Goal: Communication & Community: Answer question/provide support

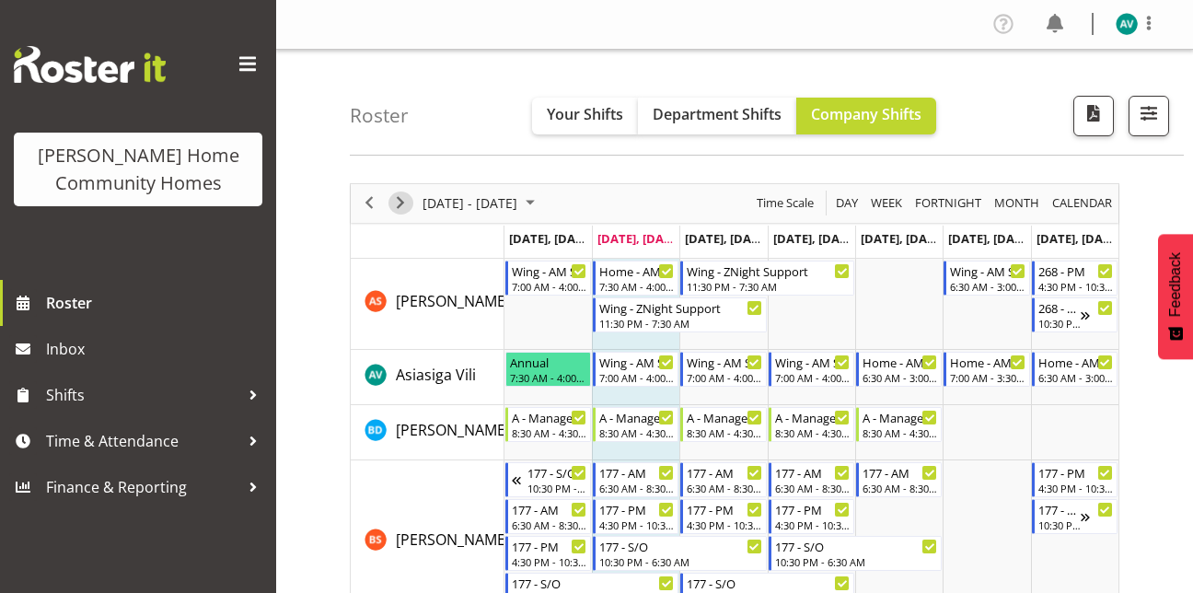
click at [405, 201] on span "Next" at bounding box center [400, 202] width 22 height 23
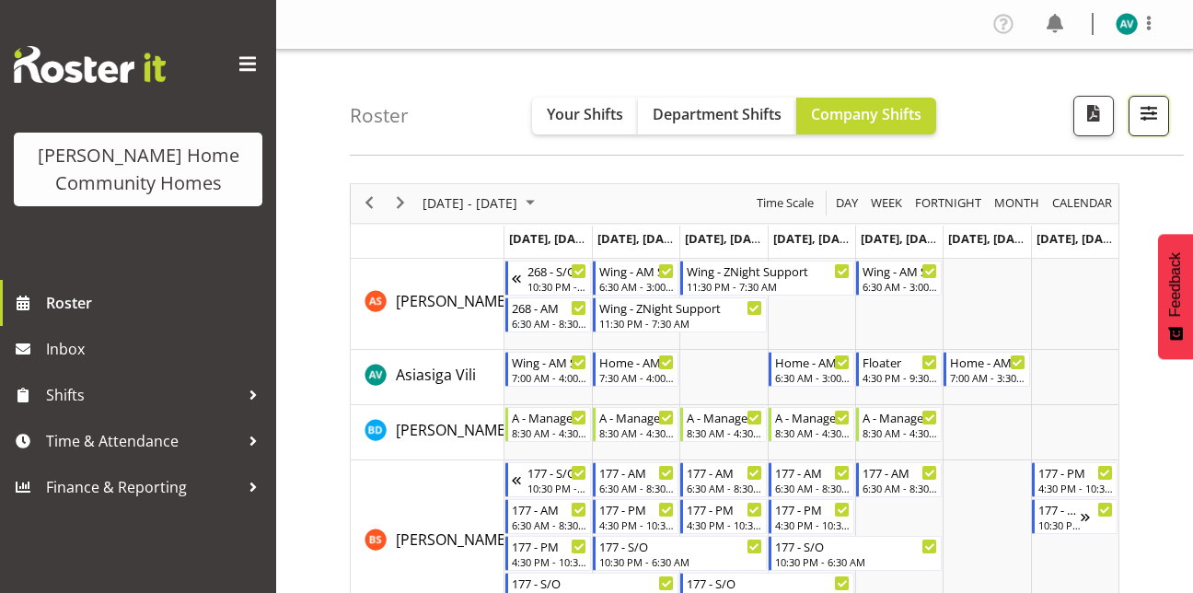
click at [1147, 127] on button "button" at bounding box center [1149, 116] width 41 height 41
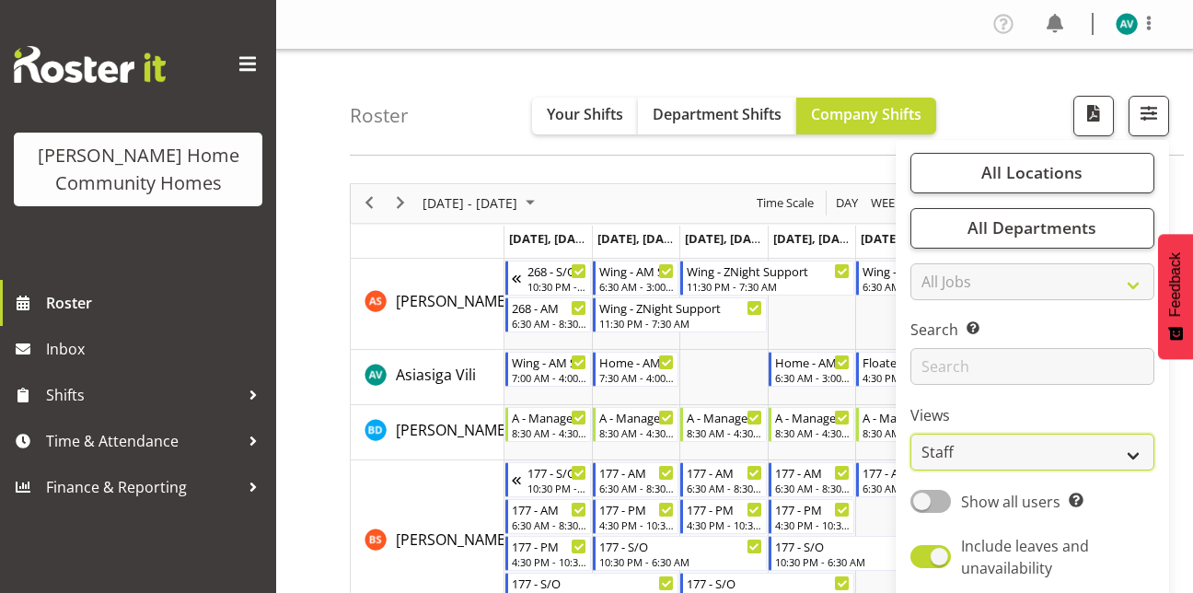
click at [956, 457] on select "Staff Role Shift - Horizontal Shift - Vertical Staff - Location" at bounding box center [1032, 452] width 244 height 37
click at [911, 434] on select "Staff Role Shift - Horizontal Shift - Vertical Staff - Location" at bounding box center [1032, 452] width 244 height 37
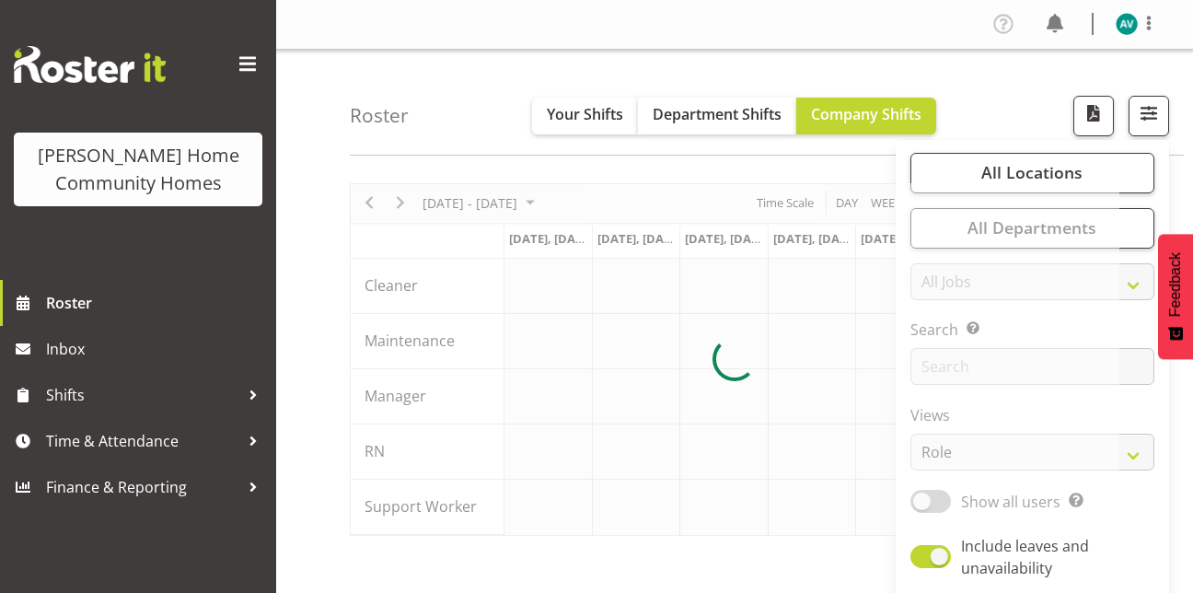
click at [1014, 95] on div "Roster Your Shifts Department Shifts Company Shifts All Locations Clear [STREET…" at bounding box center [767, 103] width 834 height 106
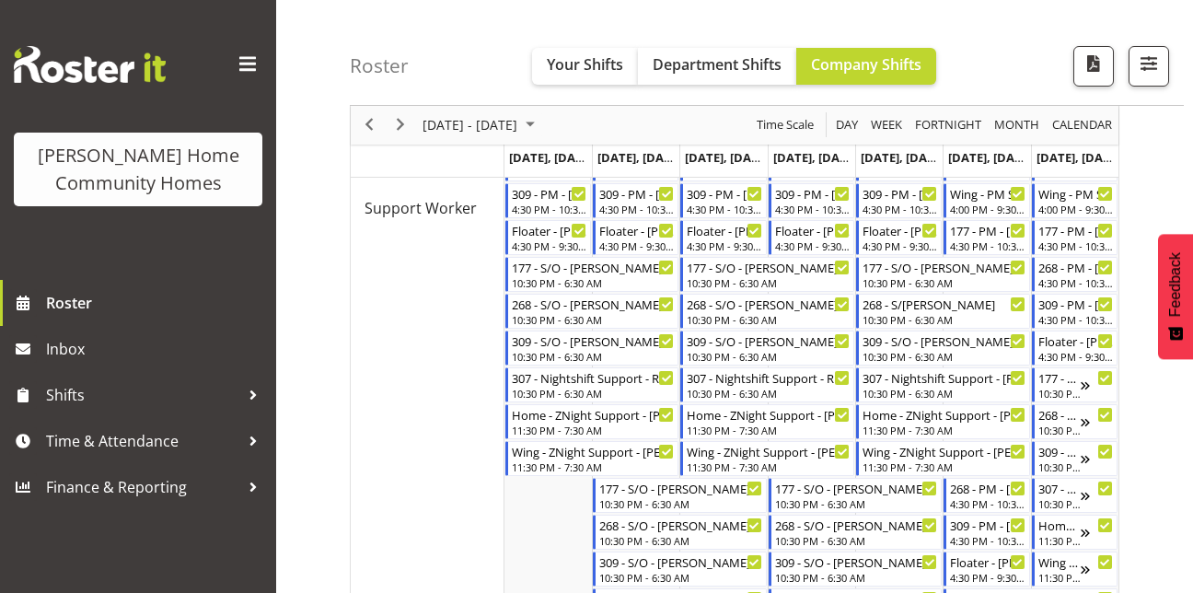
scroll to position [927, 0]
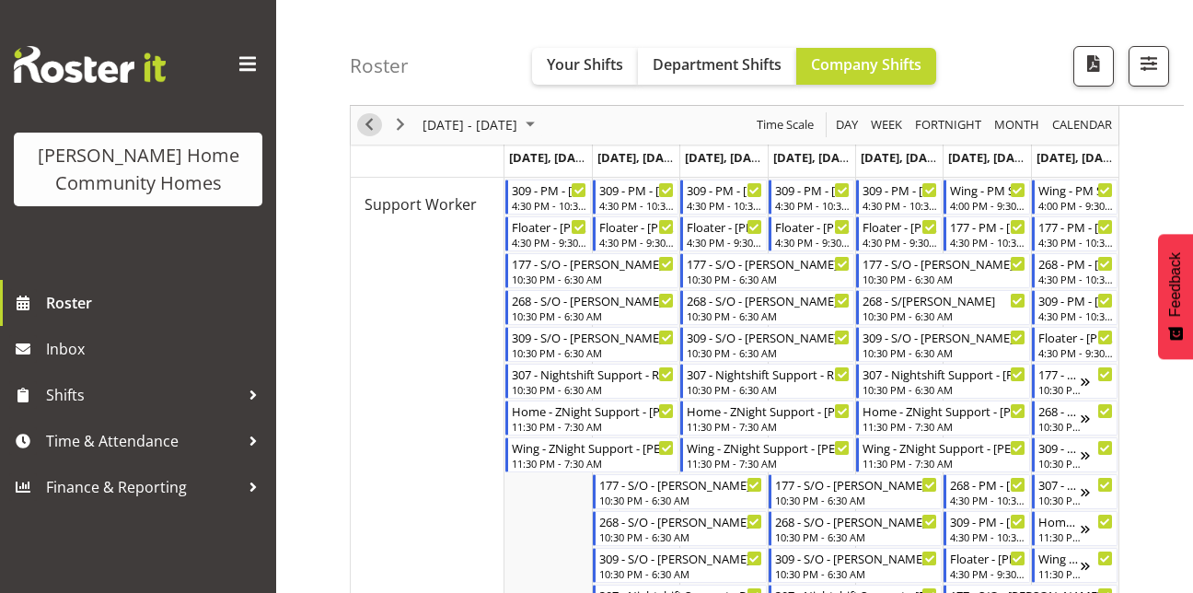
click at [375, 132] on span "Previous" at bounding box center [369, 125] width 22 height 23
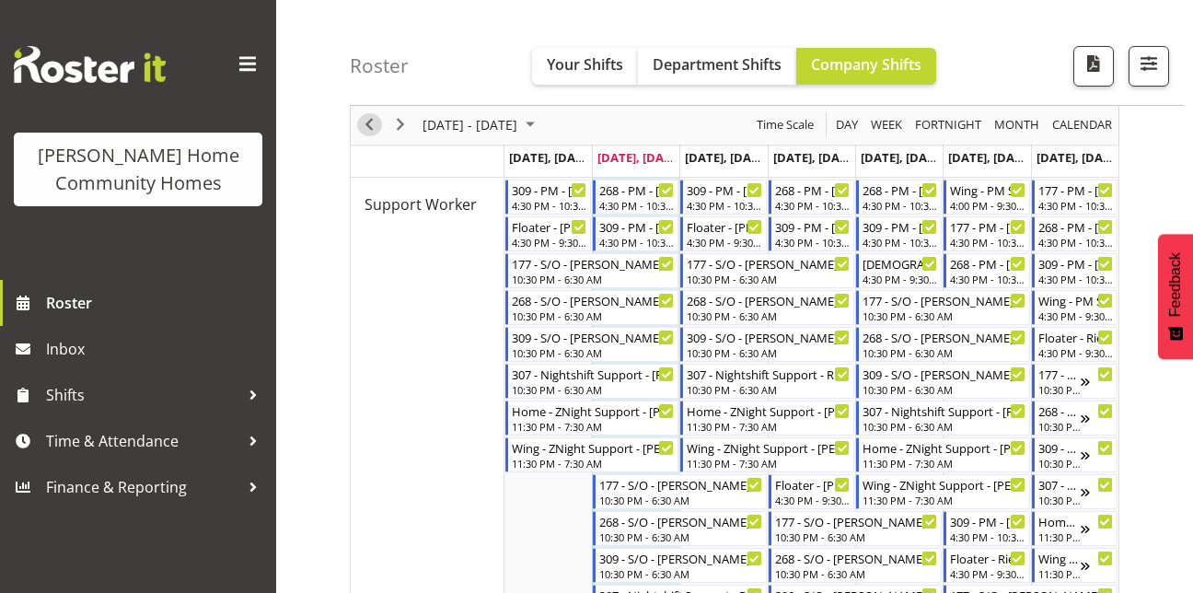
scroll to position [929, 0]
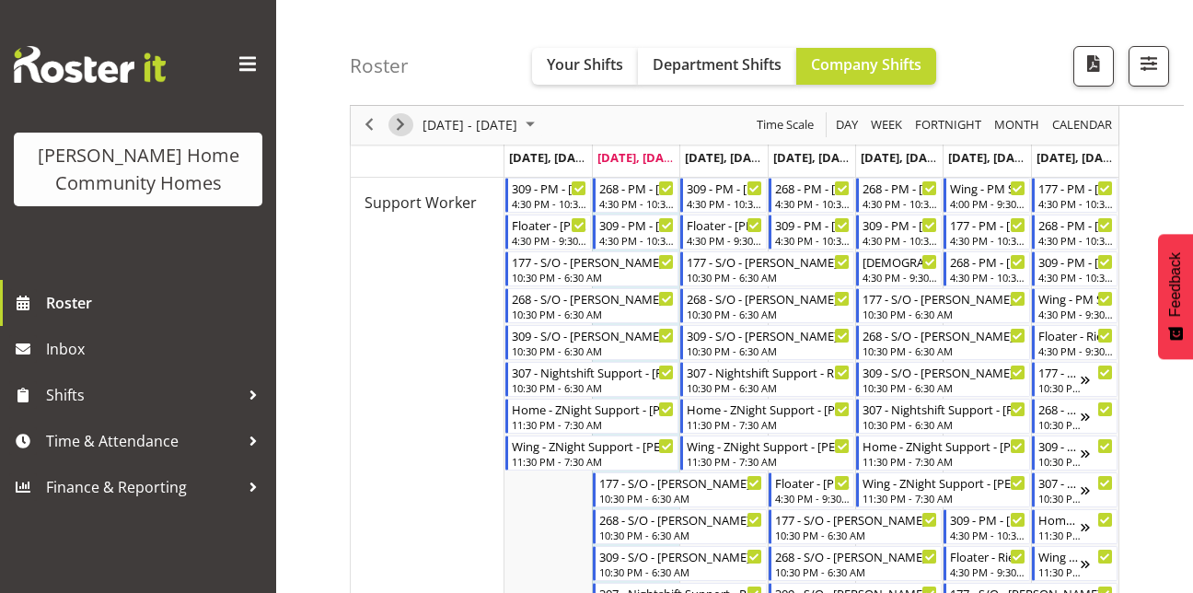
click at [399, 122] on span "Next" at bounding box center [400, 125] width 22 height 23
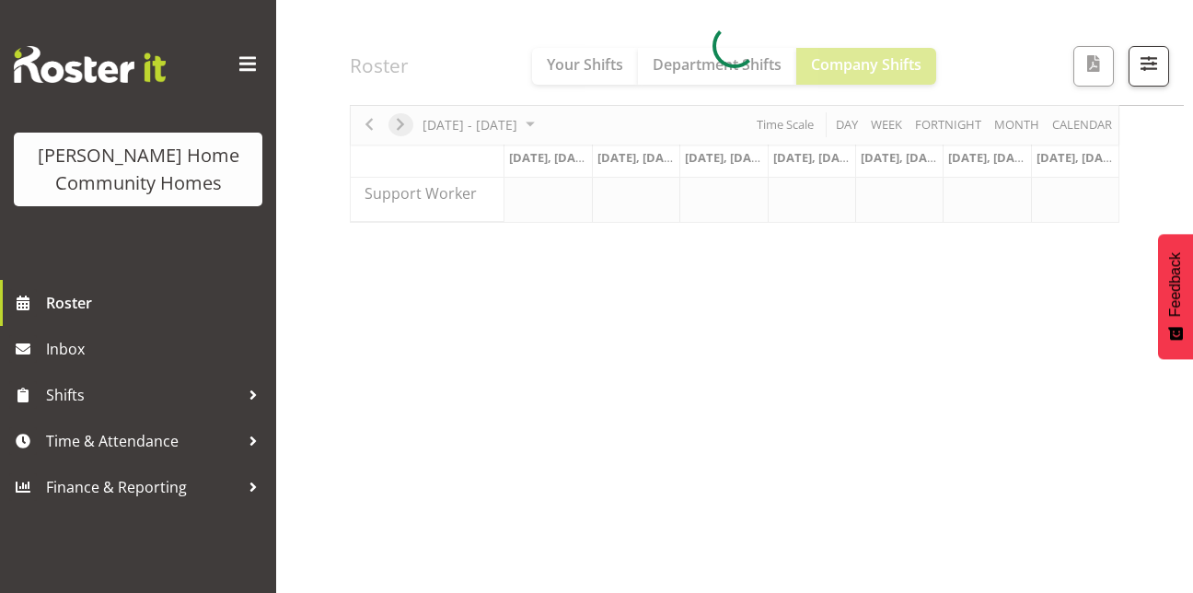
scroll to position [313, 0]
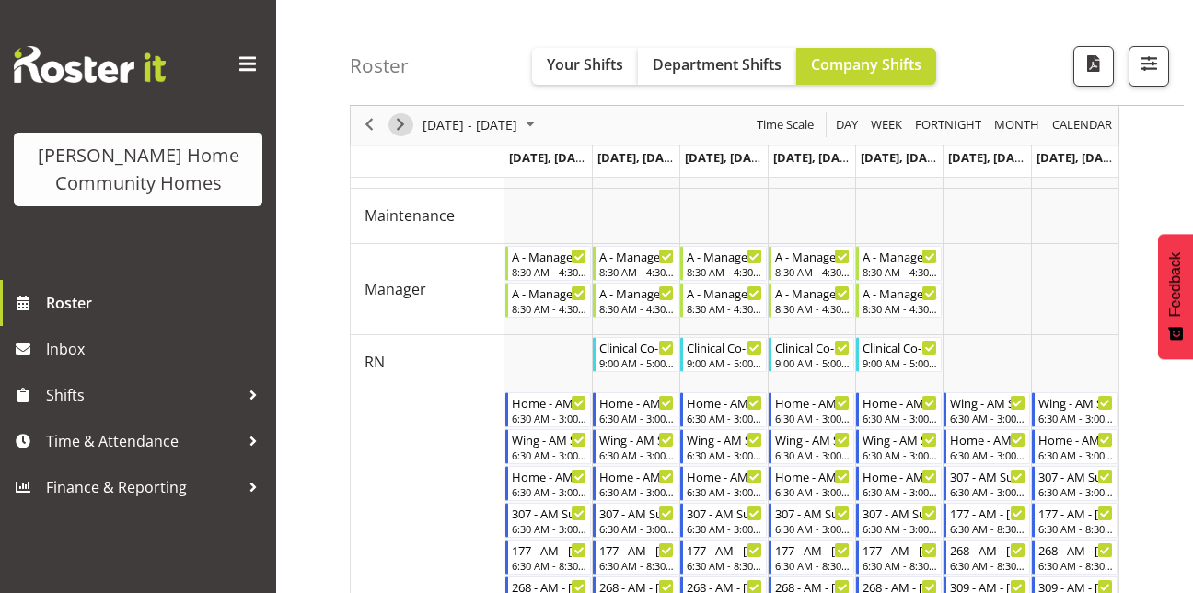
scroll to position [123, 0]
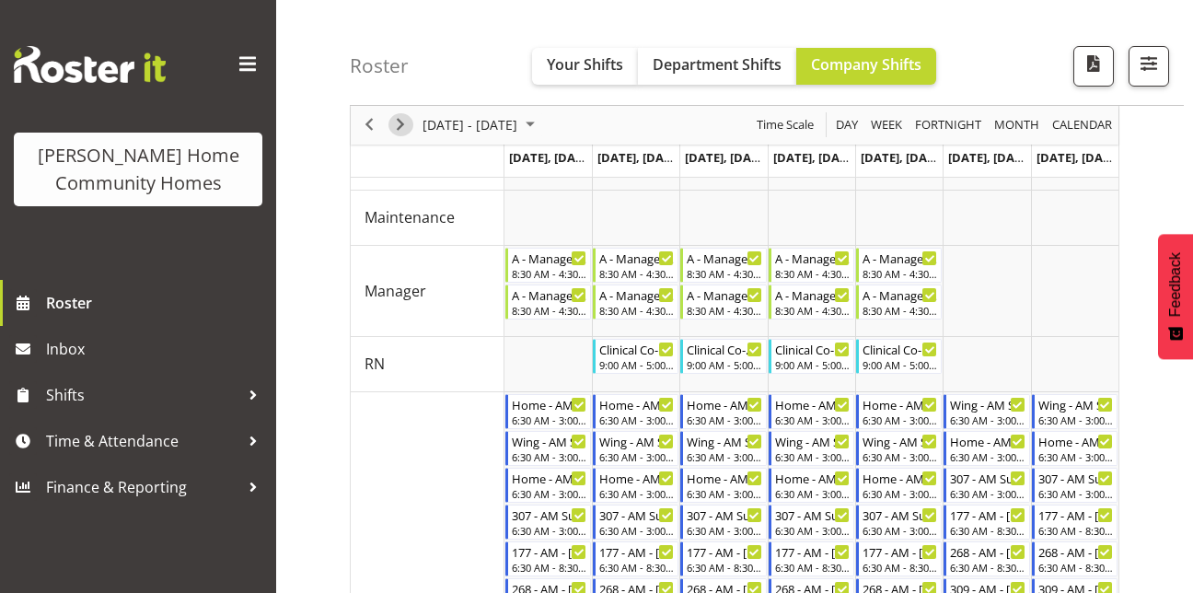
click at [404, 125] on span "Next" at bounding box center [400, 125] width 22 height 23
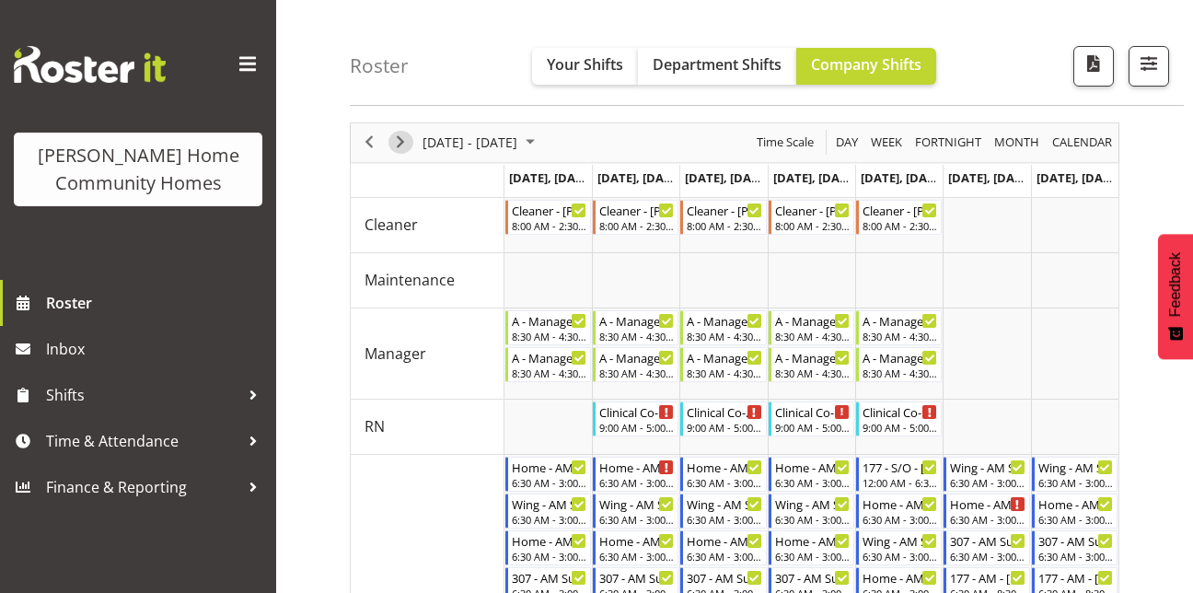
scroll to position [19, 0]
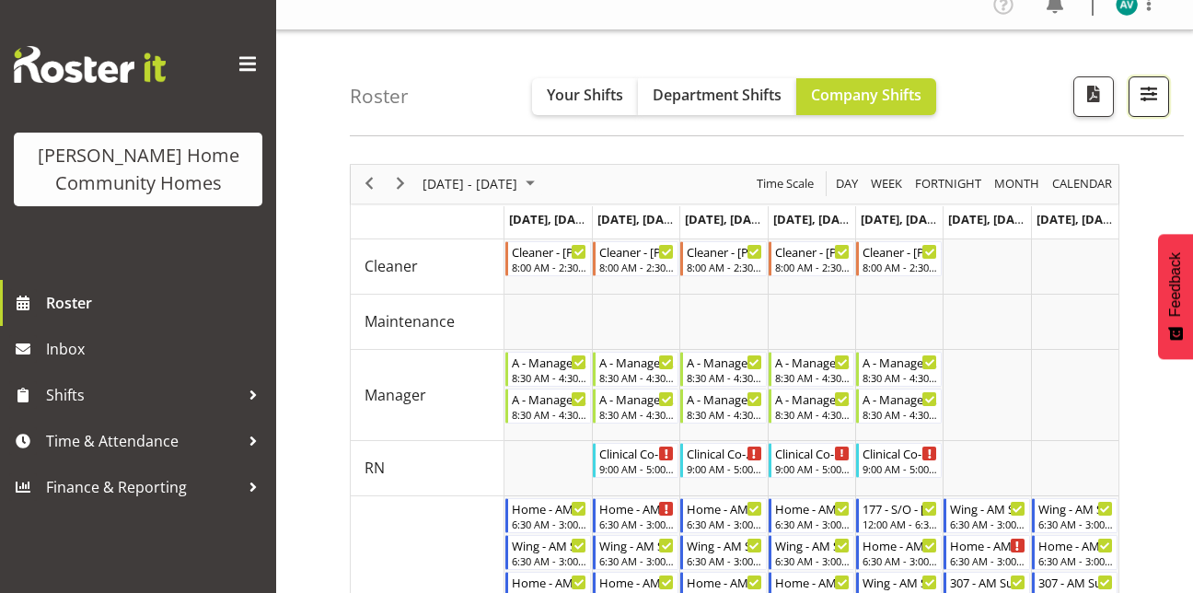
click at [1137, 111] on button "button" at bounding box center [1149, 96] width 41 height 41
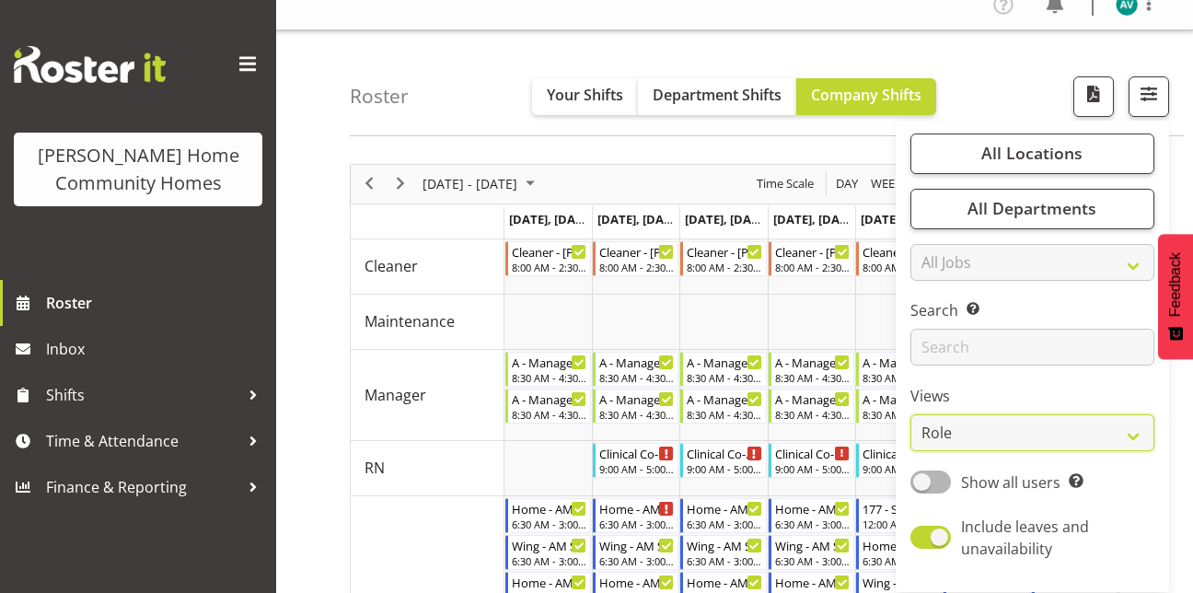
drag, startPoint x: 953, startPoint y: 422, endPoint x: 948, endPoint y: 468, distance: 46.3
click at [948, 468] on div "All Locations Clear [STREET_ADDRESS] [STREET_ADDRESS] [STREET_ADDRESS] [STREET_…" at bounding box center [1032, 356] width 273 height 457
click at [911, 414] on select "Staff Role Shift - Horizontal Shift - Vertical Staff - Location" at bounding box center [1032, 432] width 244 height 37
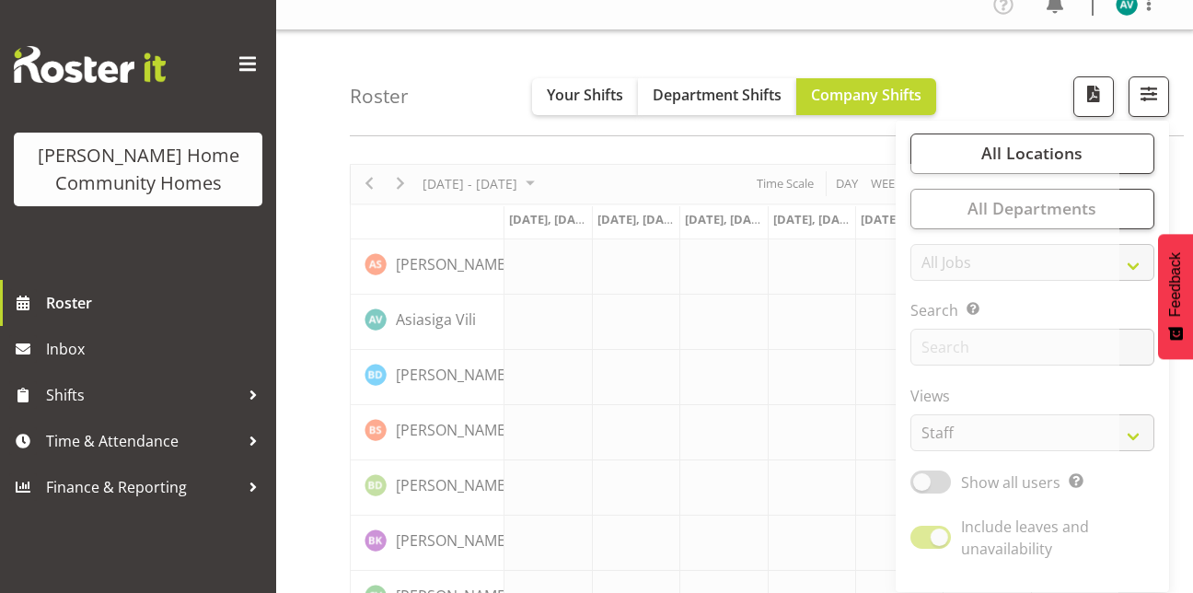
click at [1014, 85] on div "Roster Your Shifts Department Shifts Company Shifts All Locations Clear [STREET…" at bounding box center [767, 83] width 834 height 106
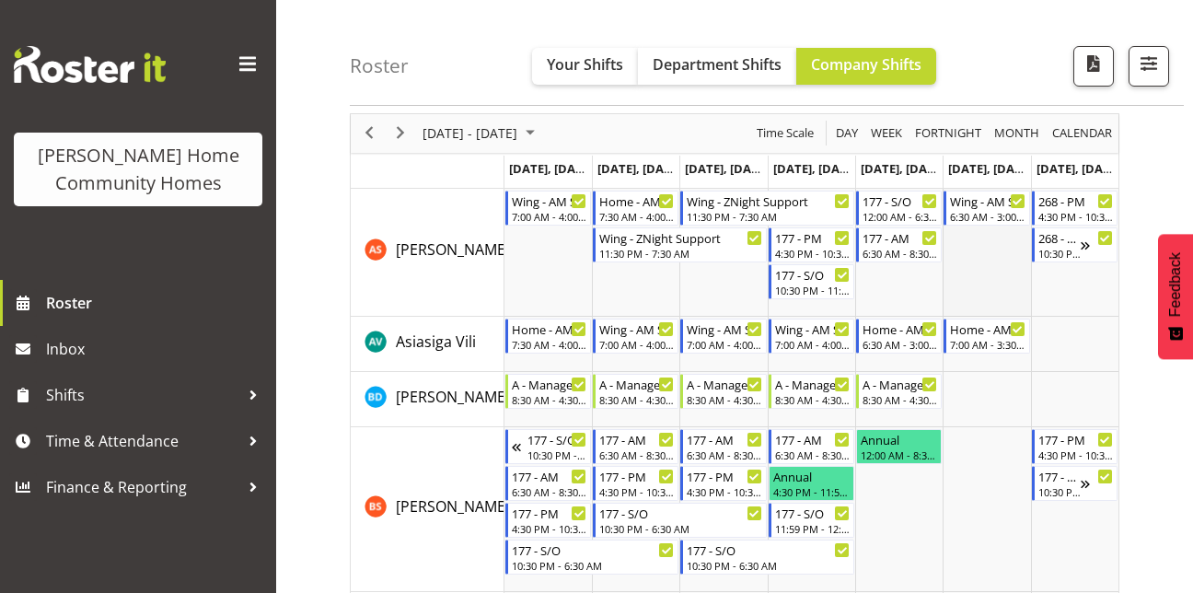
scroll to position [72, 0]
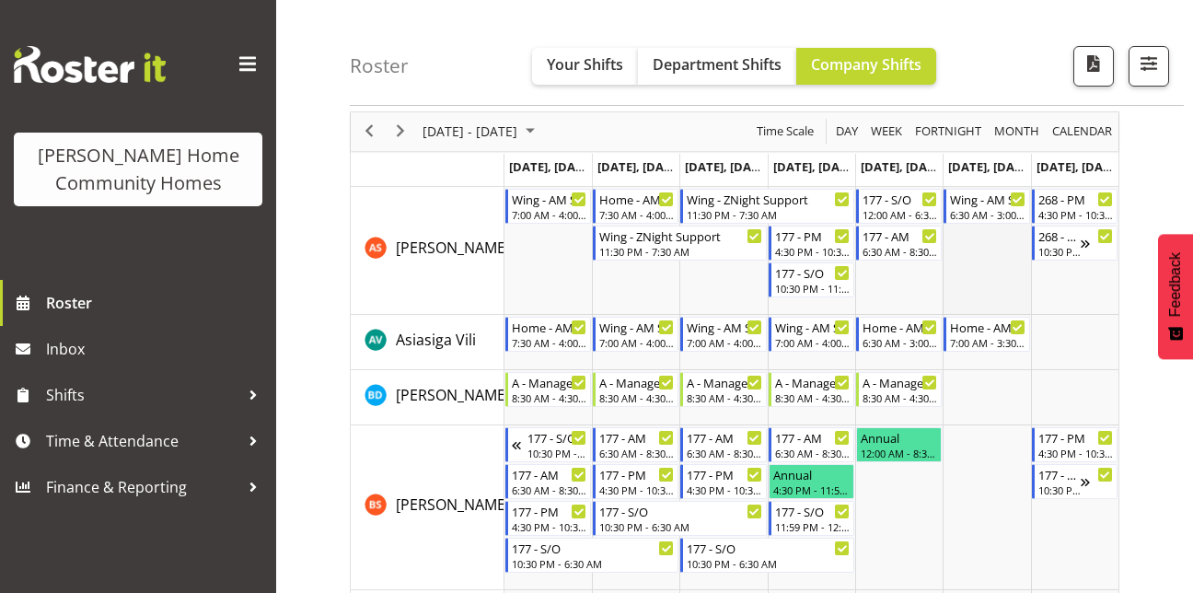
click at [979, 268] on td "Timeline Week of September 2, 2025" at bounding box center [986, 251] width 87 height 128
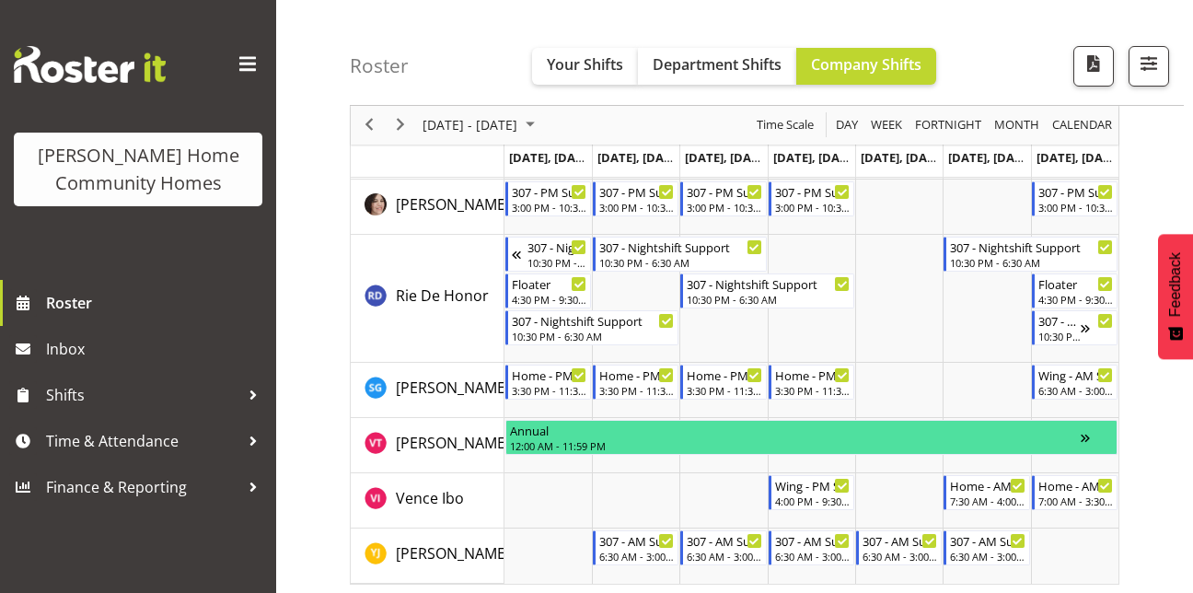
scroll to position [2650, 0]
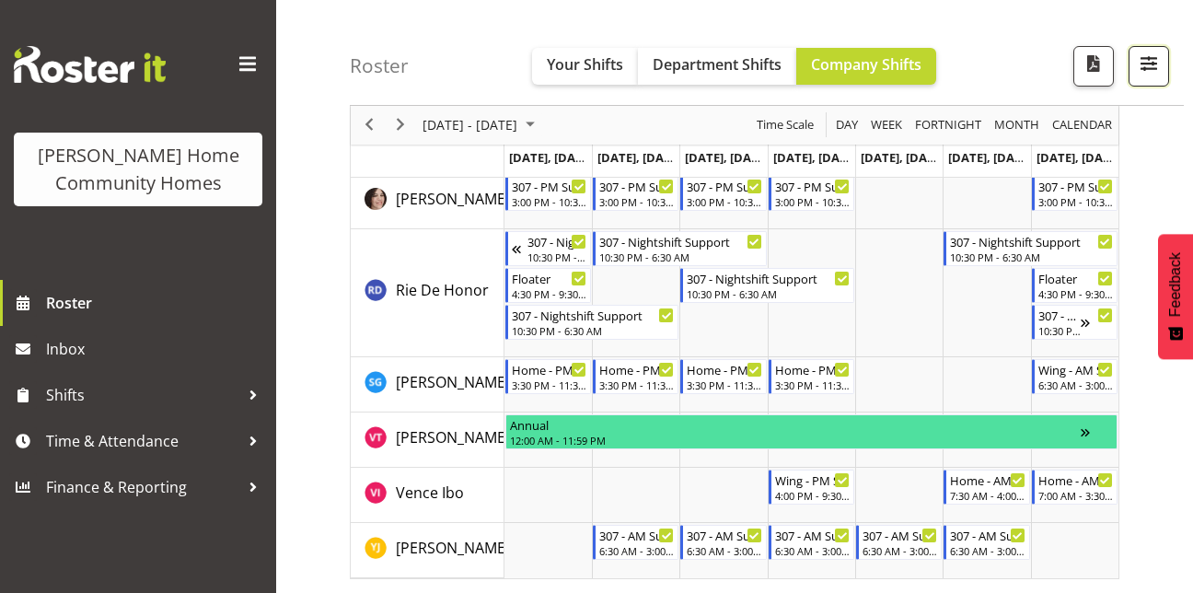
click at [1159, 73] on span "button" at bounding box center [1149, 64] width 24 height 24
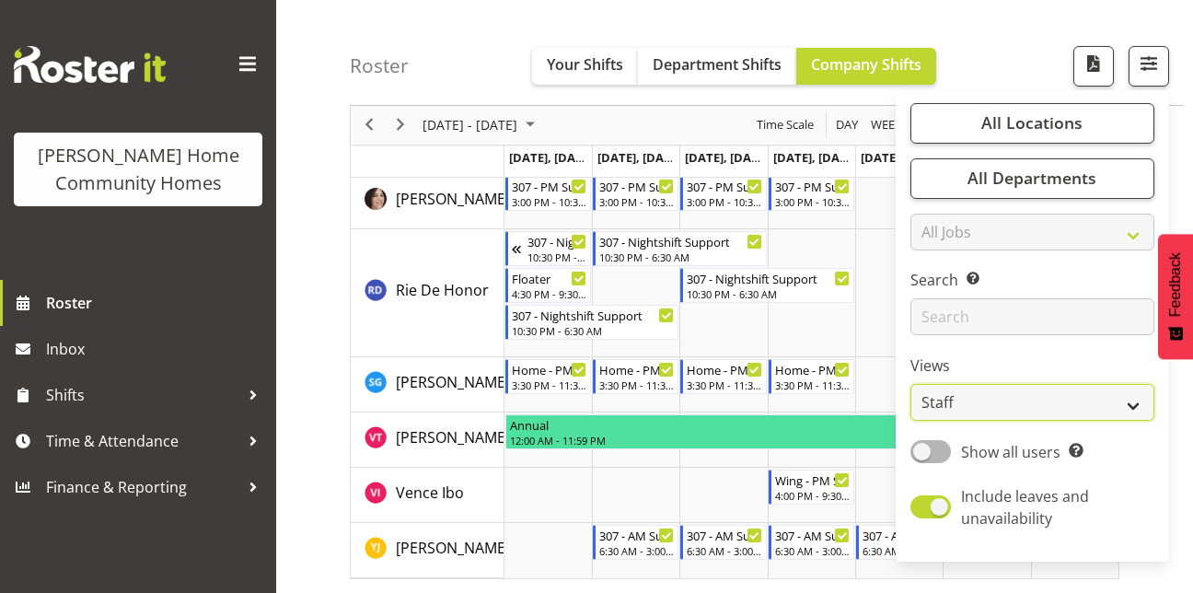
click at [1000, 406] on select "Staff Role Shift - Horizontal Shift - Vertical Staff - Location" at bounding box center [1032, 403] width 244 height 37
click at [911, 385] on select "Staff Role Shift - Horizontal Shift - Vertical Staff - Location" at bounding box center [1032, 403] width 244 height 37
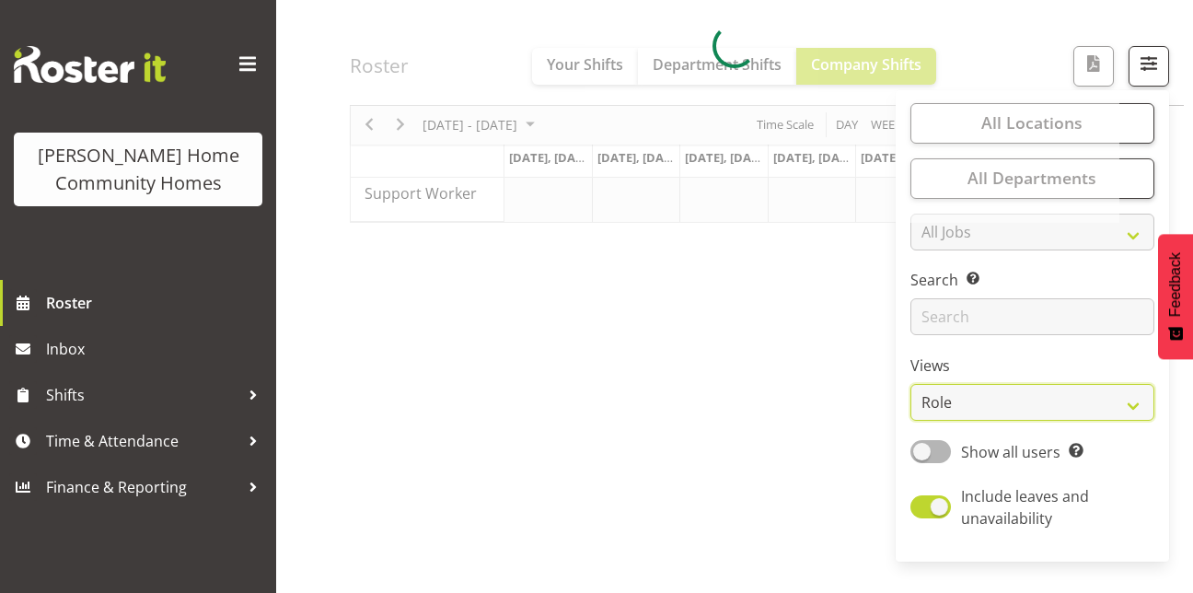
scroll to position [313, 0]
click at [1024, 64] on div at bounding box center [735, 46] width 770 height 353
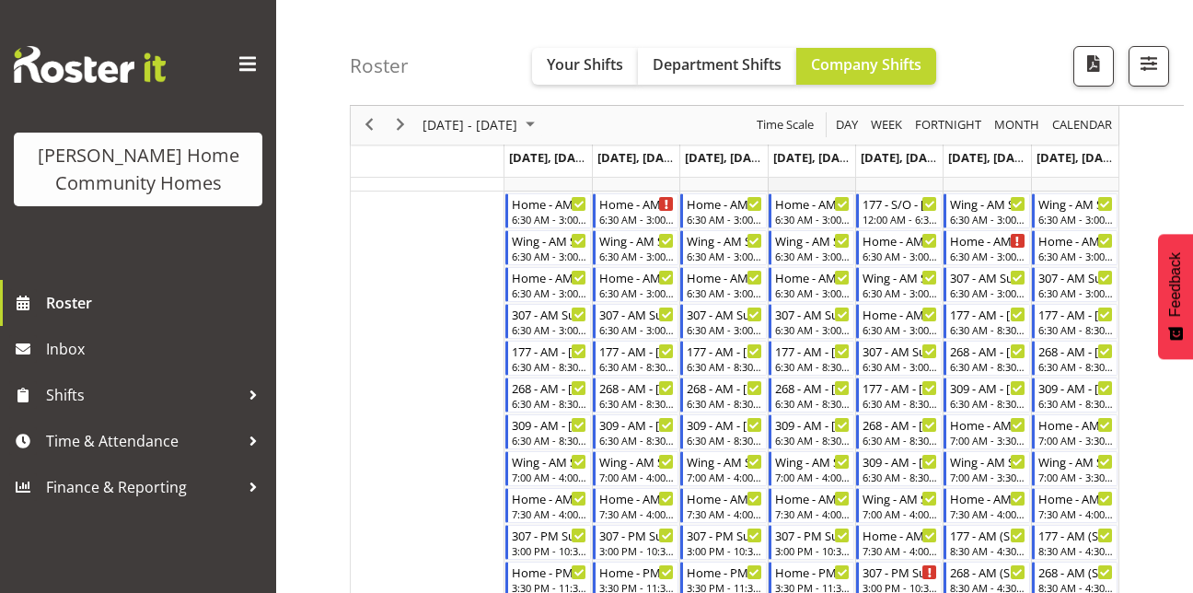
scroll to position [327, 0]
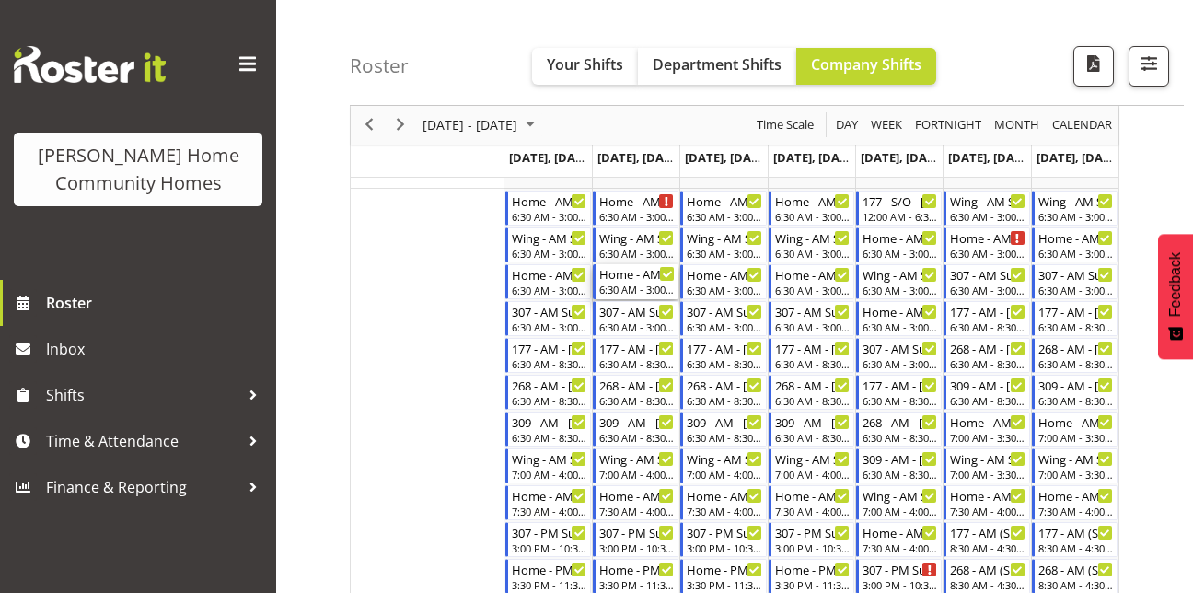
click at [622, 284] on div "6:30 AM - 3:00 PM" at bounding box center [636, 289] width 75 height 15
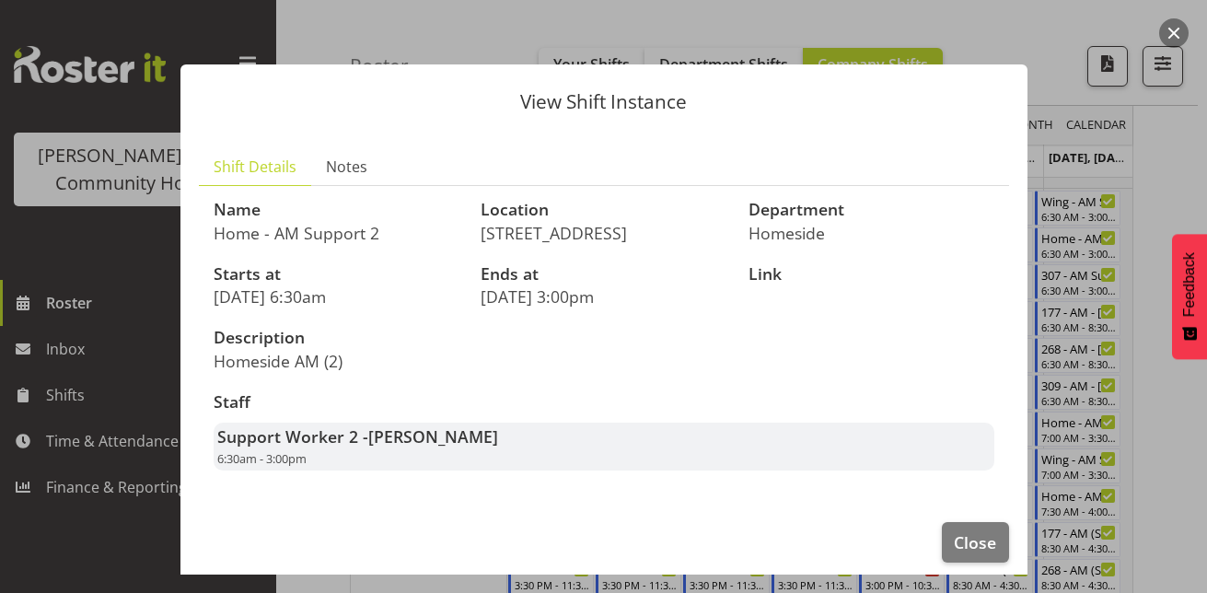
click at [1166, 140] on div at bounding box center [603, 296] width 1207 height 593
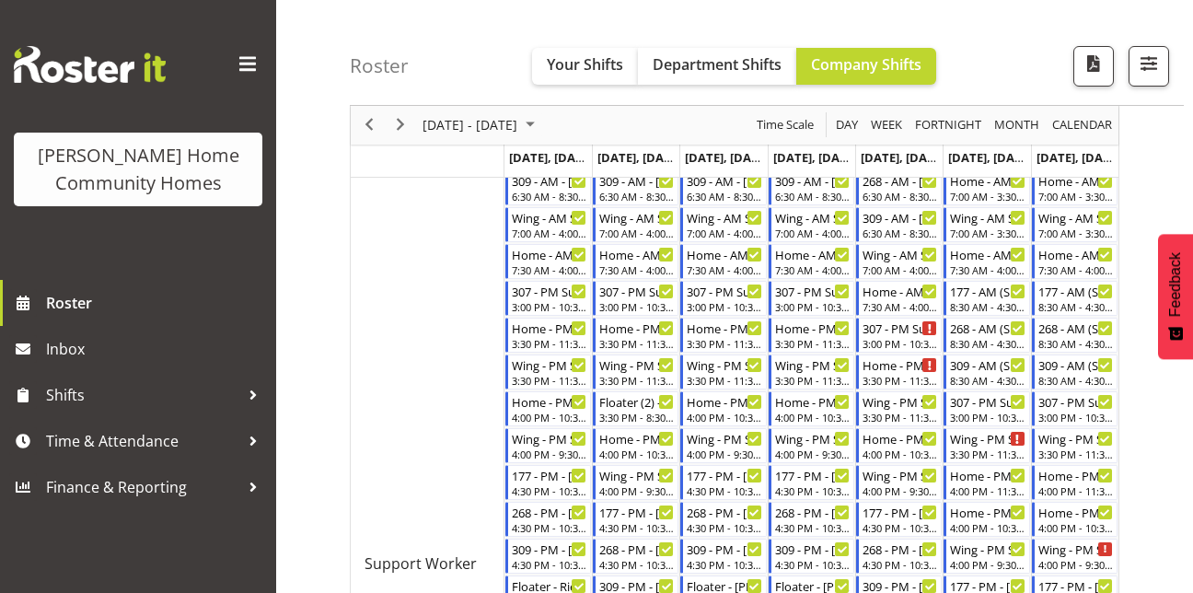
scroll to position [569, 0]
click at [641, 256] on div "Home - AM Support 3 - [PERSON_NAME]" at bounding box center [636, 252] width 75 height 18
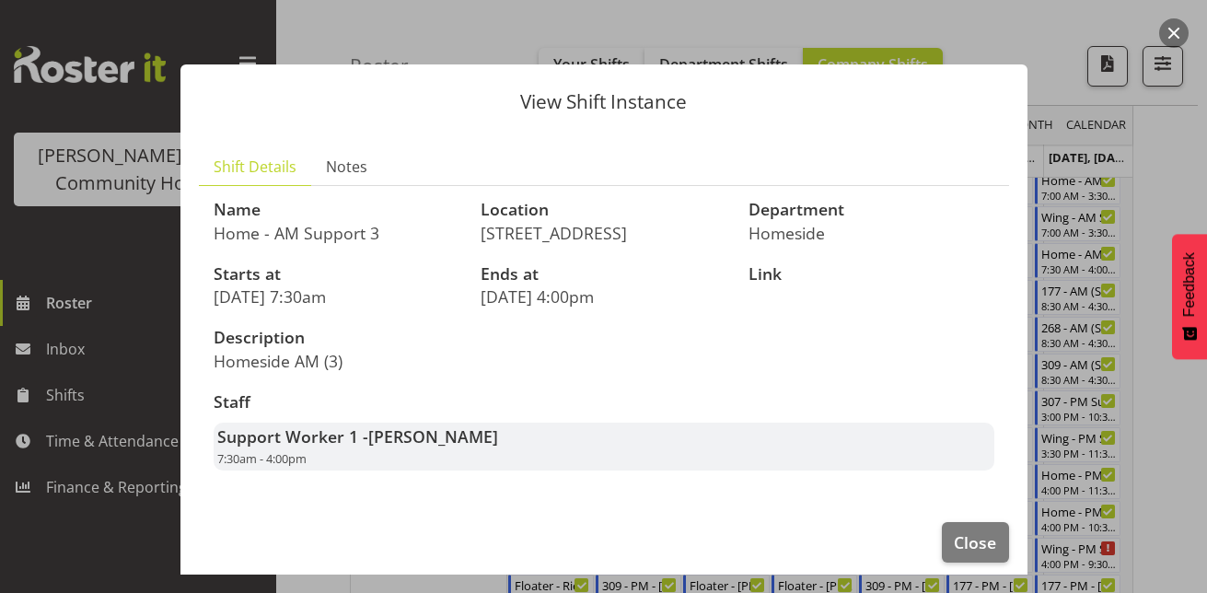
click at [1159, 182] on div at bounding box center [603, 296] width 1207 height 593
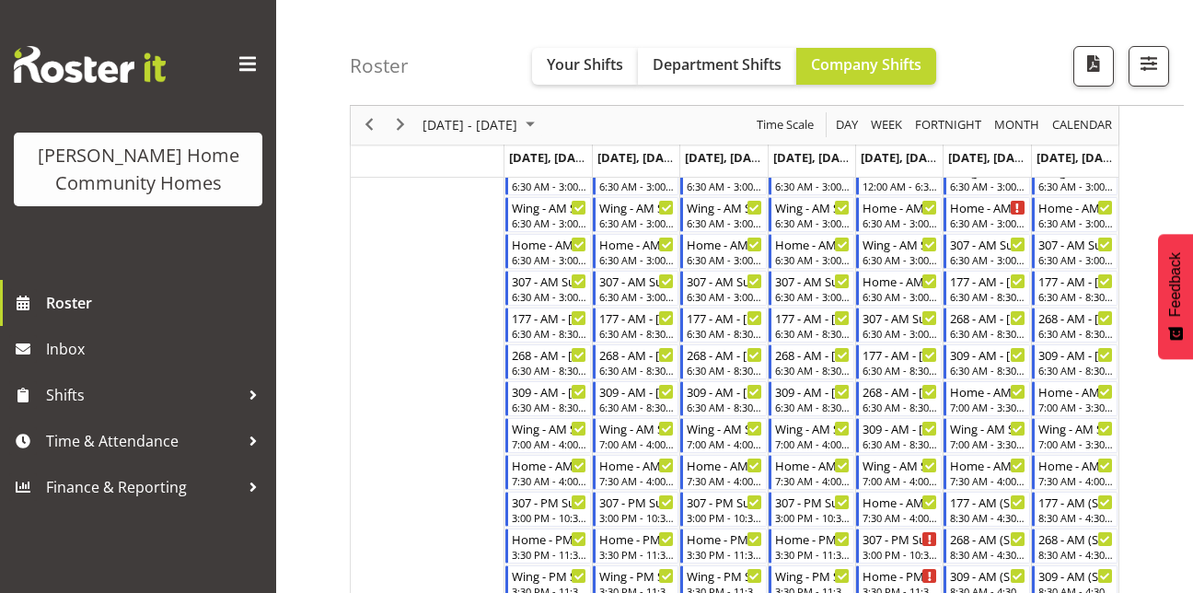
scroll to position [356, 0]
click at [639, 221] on div "6:30 AM - 3:00 PM" at bounding box center [636, 222] width 75 height 15
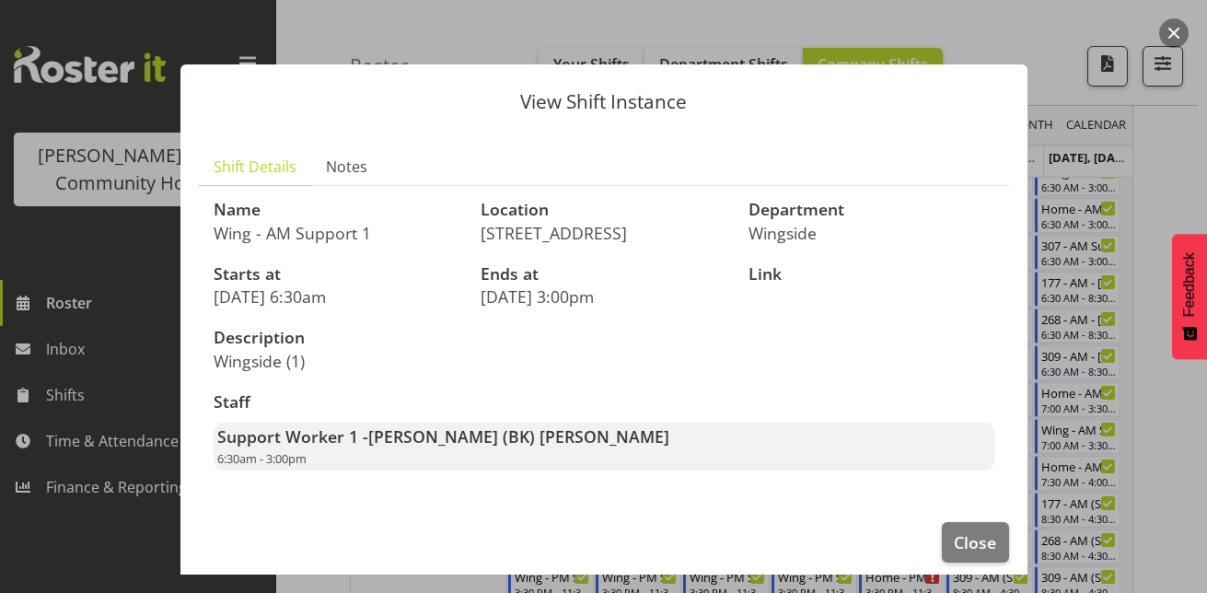
click at [1163, 182] on div at bounding box center [603, 296] width 1207 height 593
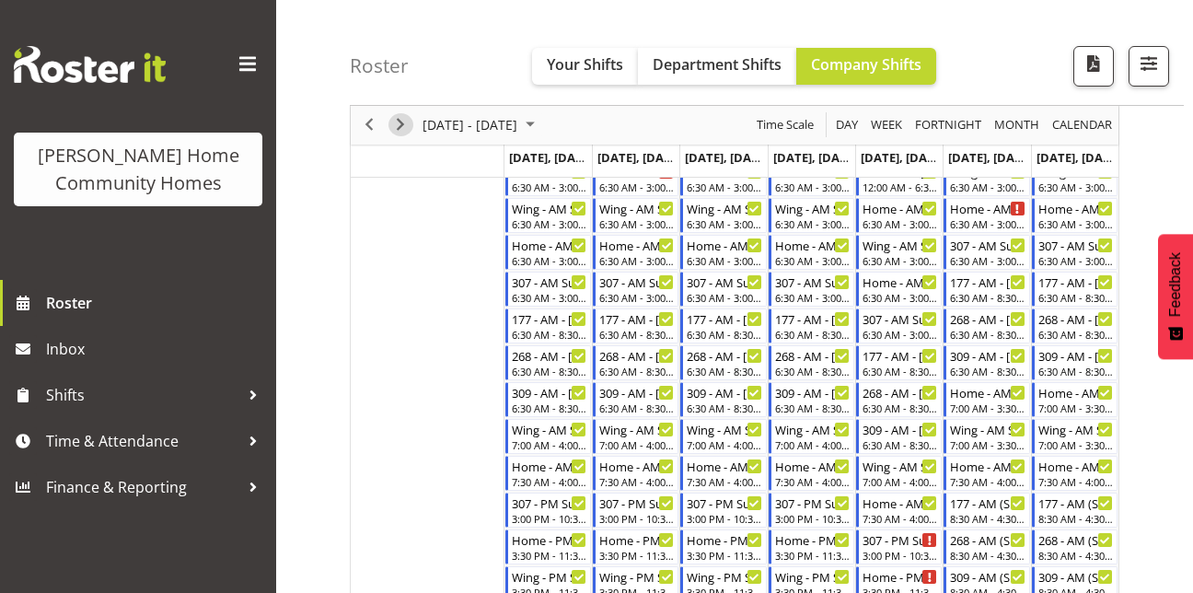
click at [403, 134] on span "Next" at bounding box center [400, 125] width 22 height 23
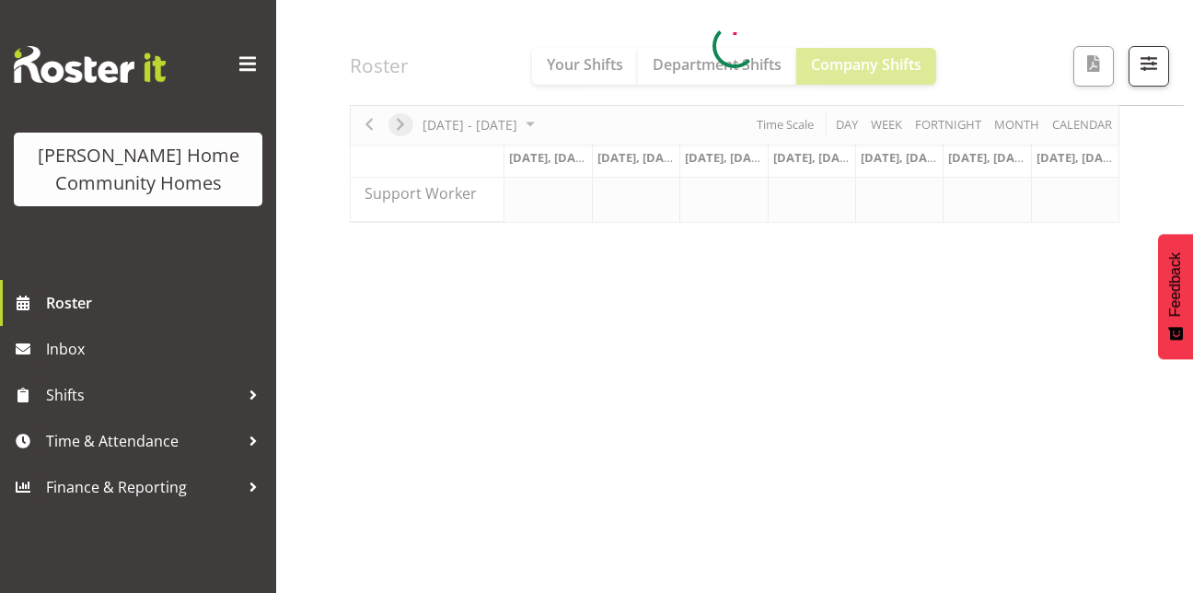
scroll to position [313, 0]
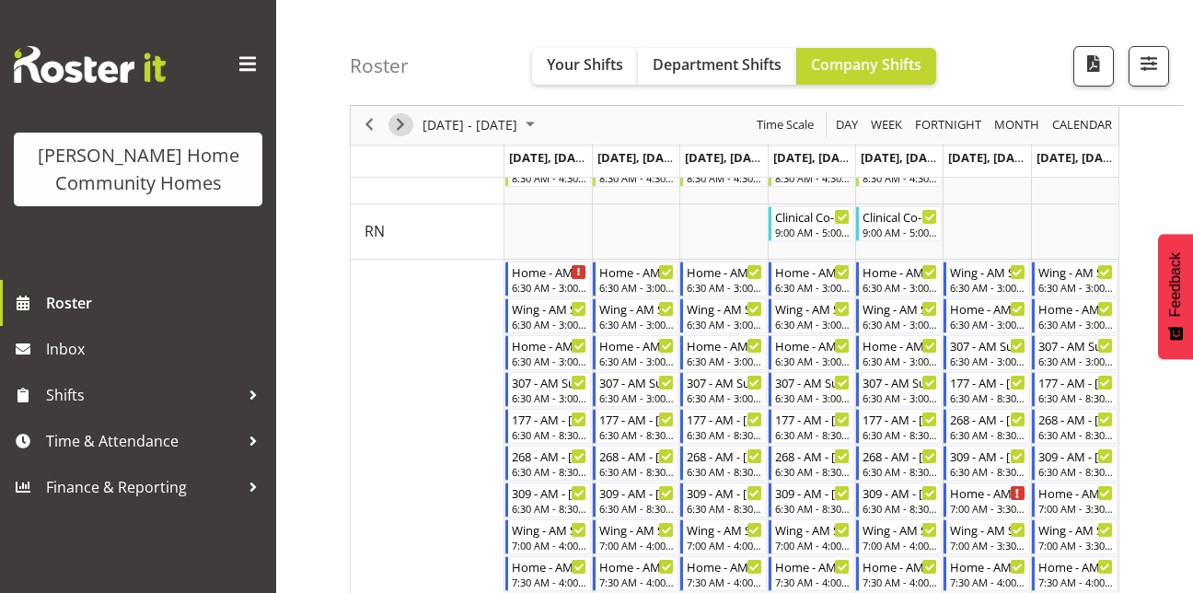
scroll to position [252, 0]
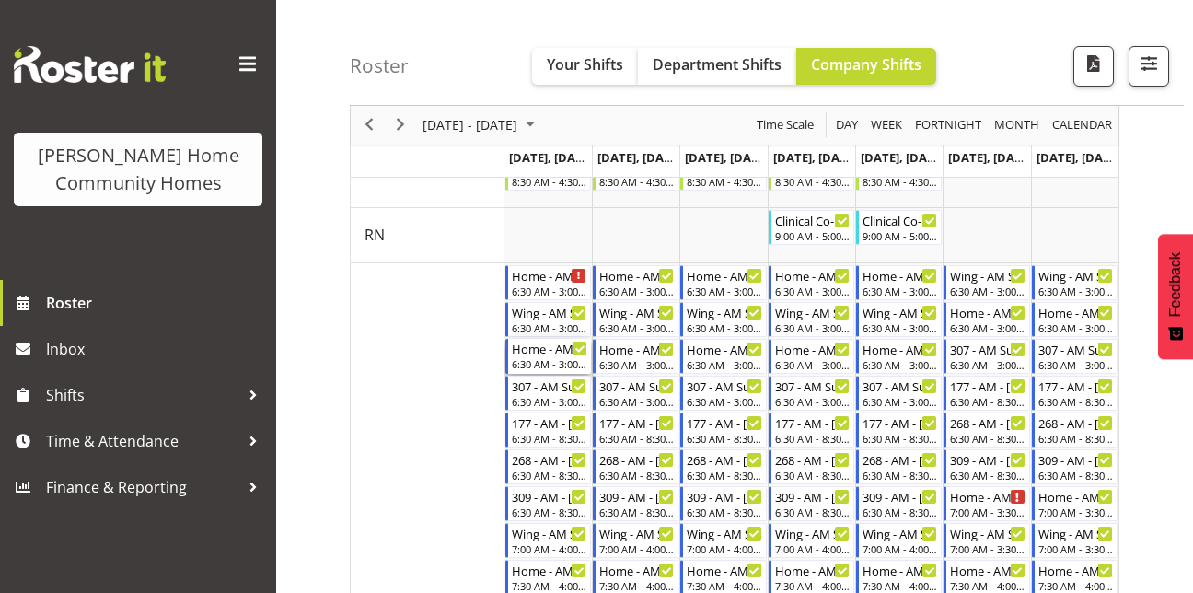
click at [540, 361] on div "6:30 AM - 3:00 PM" at bounding box center [549, 363] width 75 height 15
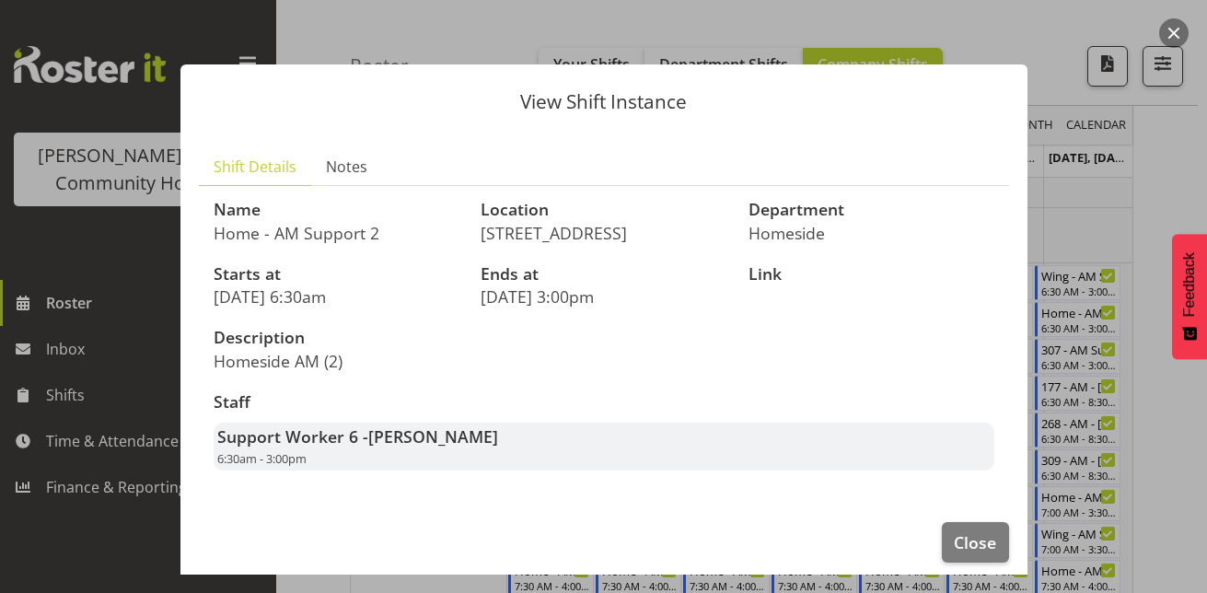
click at [1177, 196] on div at bounding box center [603, 296] width 1207 height 593
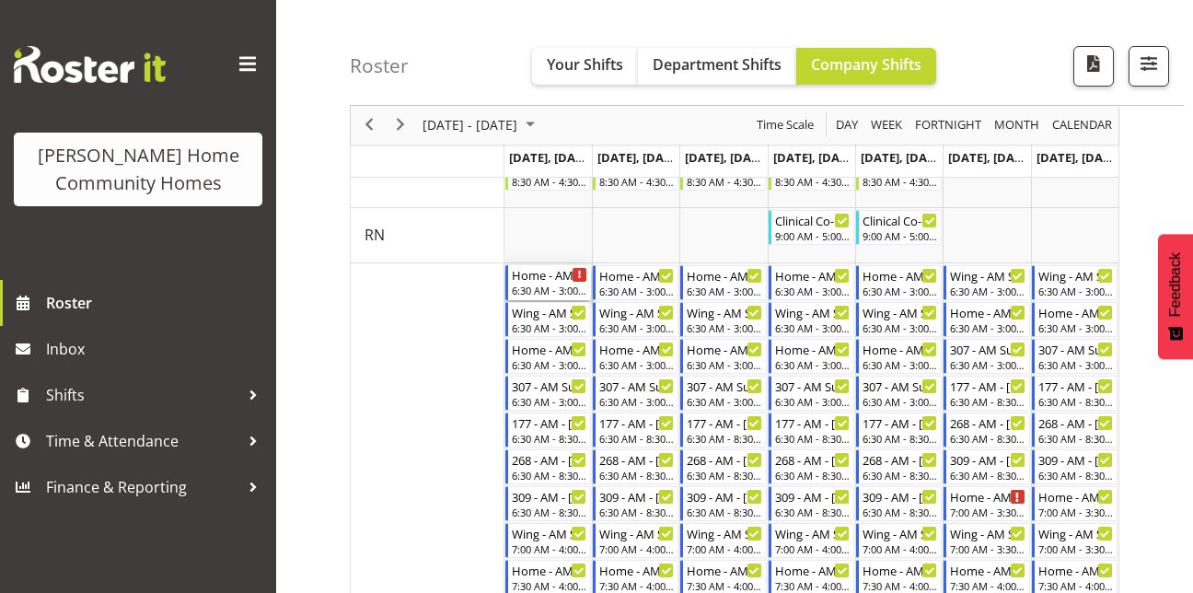
click at [546, 284] on div "Home - AM Support 1 - Unfilled 6:30 AM - 3:00 PM" at bounding box center [549, 282] width 75 height 35
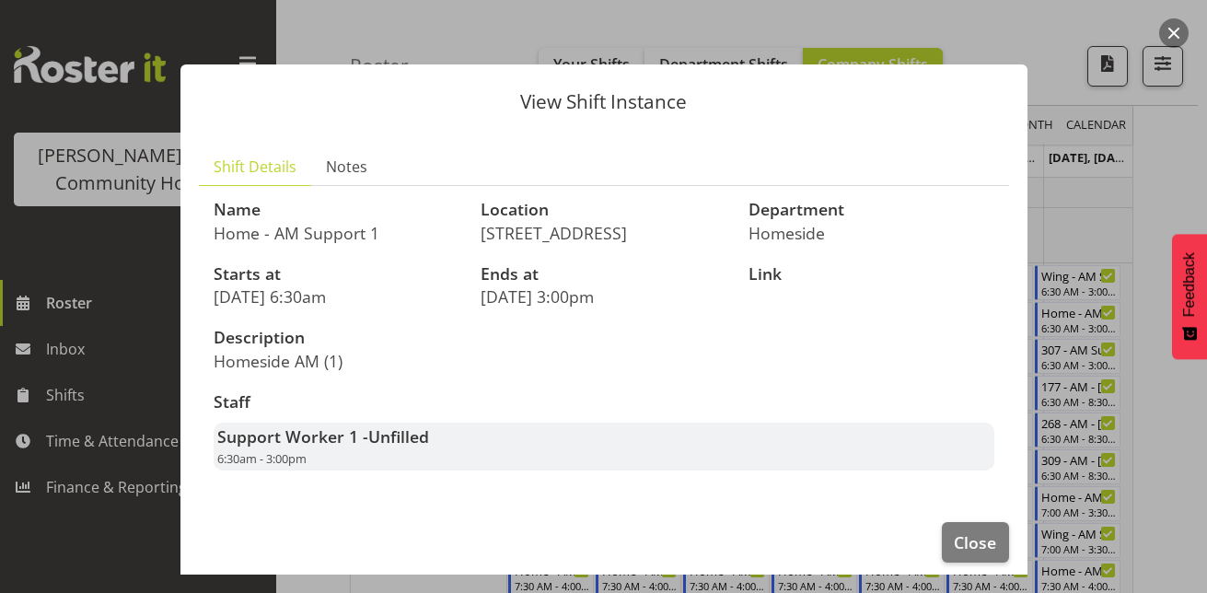
click at [1123, 221] on div at bounding box center [603, 296] width 1207 height 593
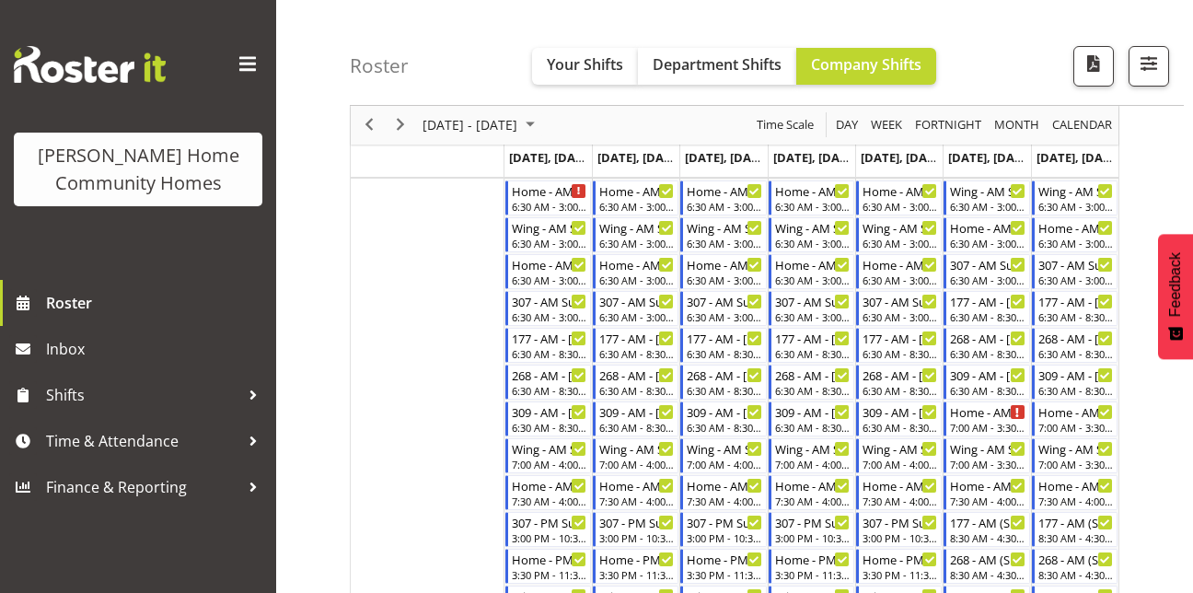
scroll to position [332, 0]
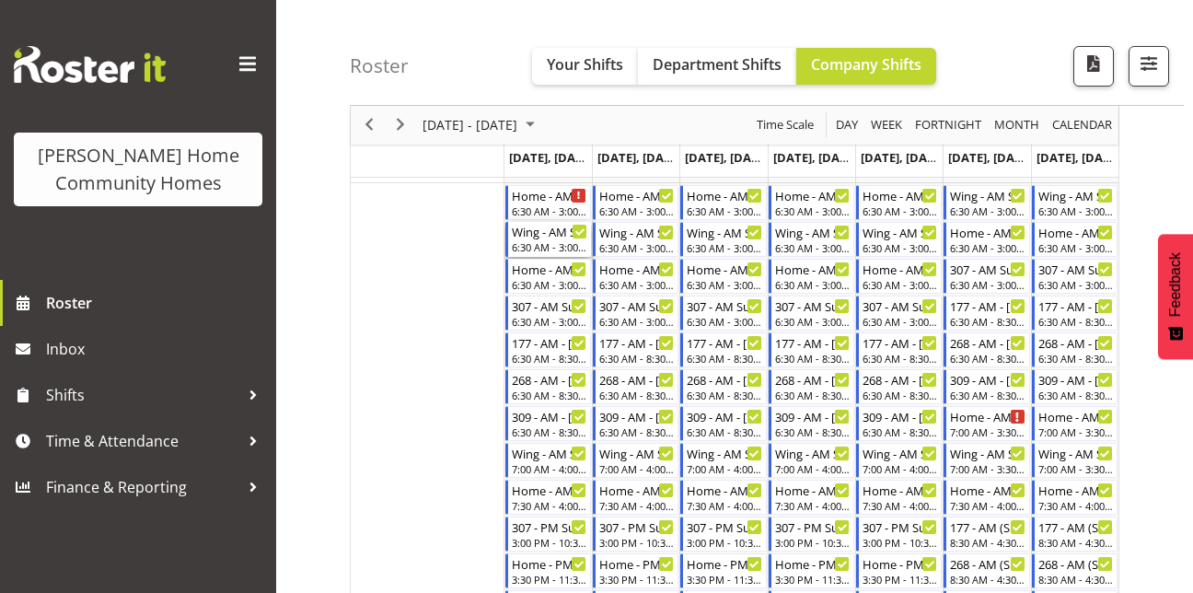
click at [546, 242] on div "6:30 AM - 3:00 PM" at bounding box center [549, 246] width 75 height 15
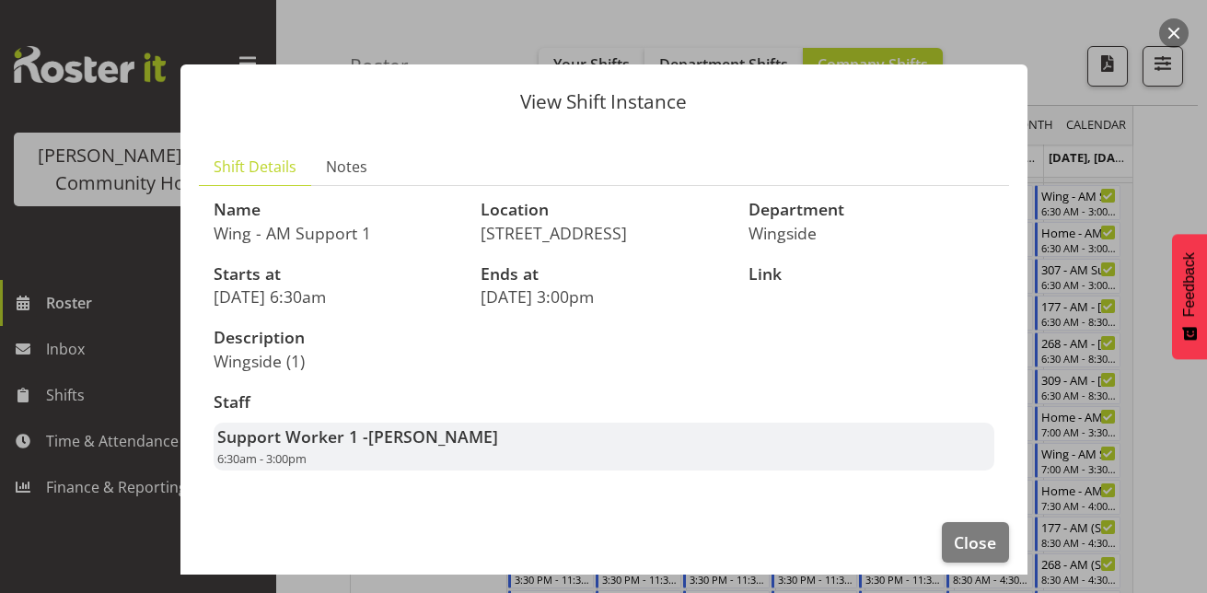
click at [1165, 199] on div at bounding box center [603, 296] width 1207 height 593
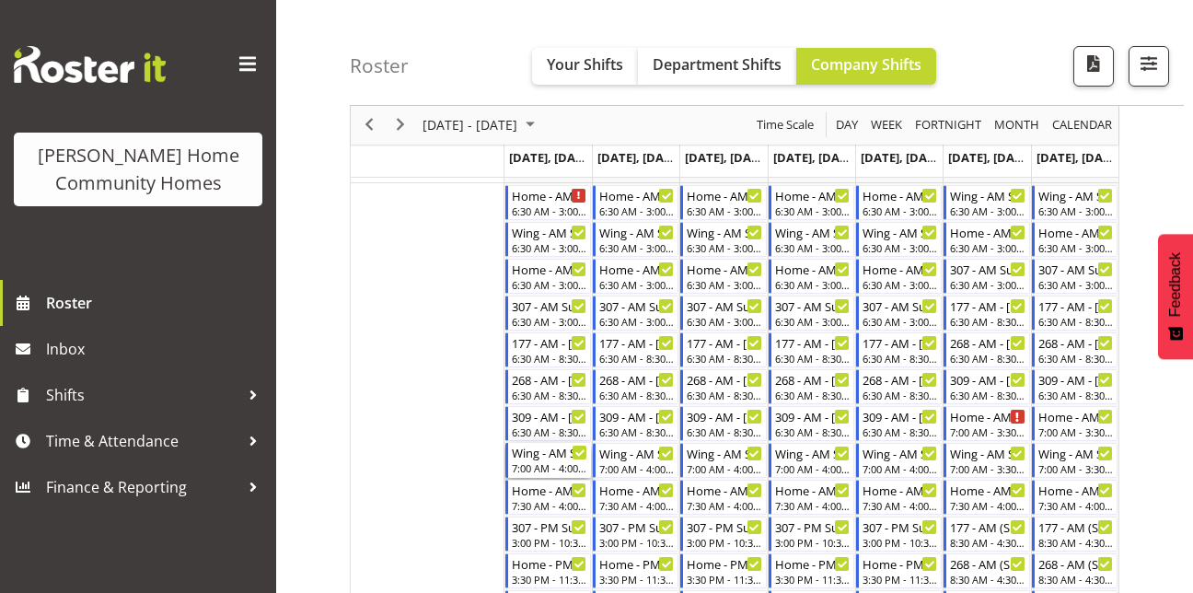
click at [542, 462] on div "7:00 AM - 4:00 PM" at bounding box center [549, 467] width 75 height 15
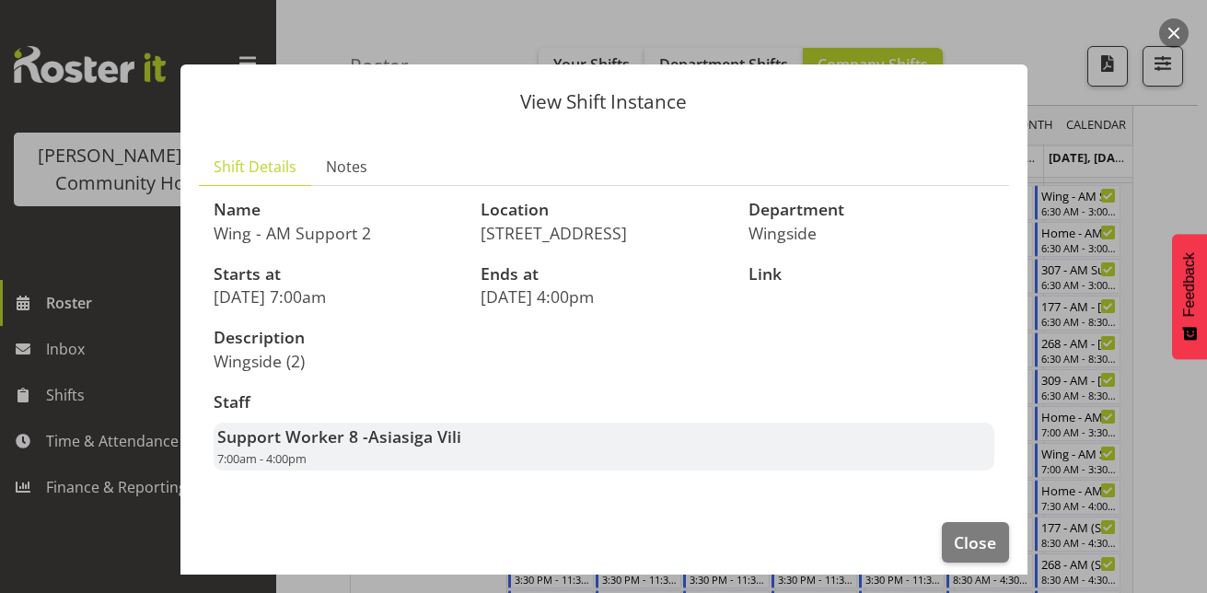
click at [1192, 201] on div at bounding box center [603, 296] width 1207 height 593
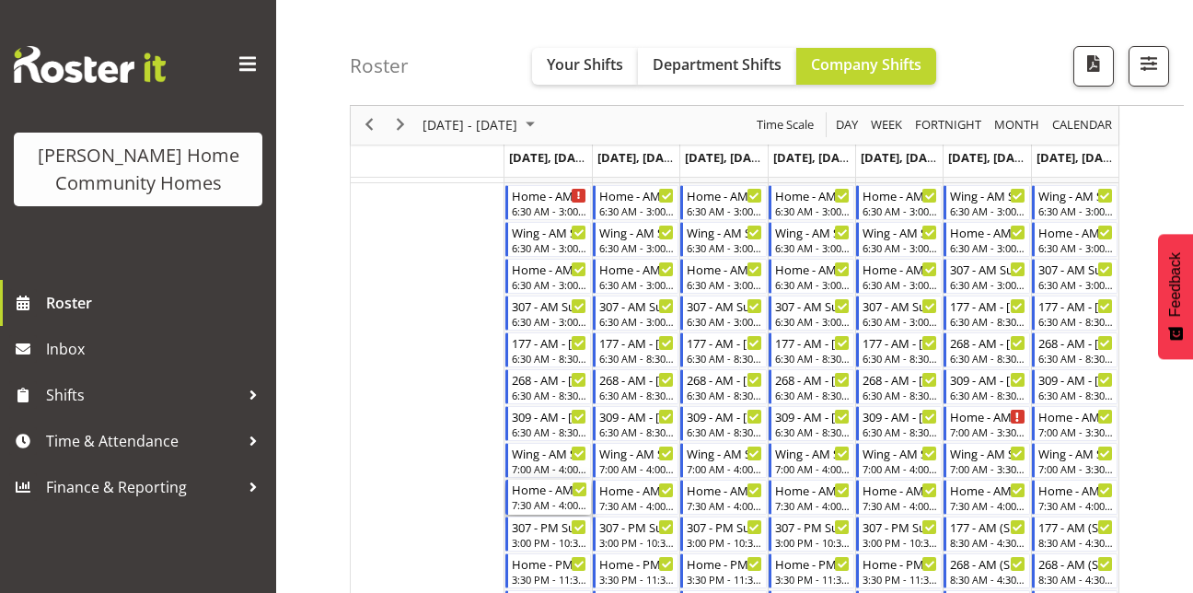
click at [539, 500] on div "7:30 AM - 4:00 PM" at bounding box center [549, 504] width 75 height 15
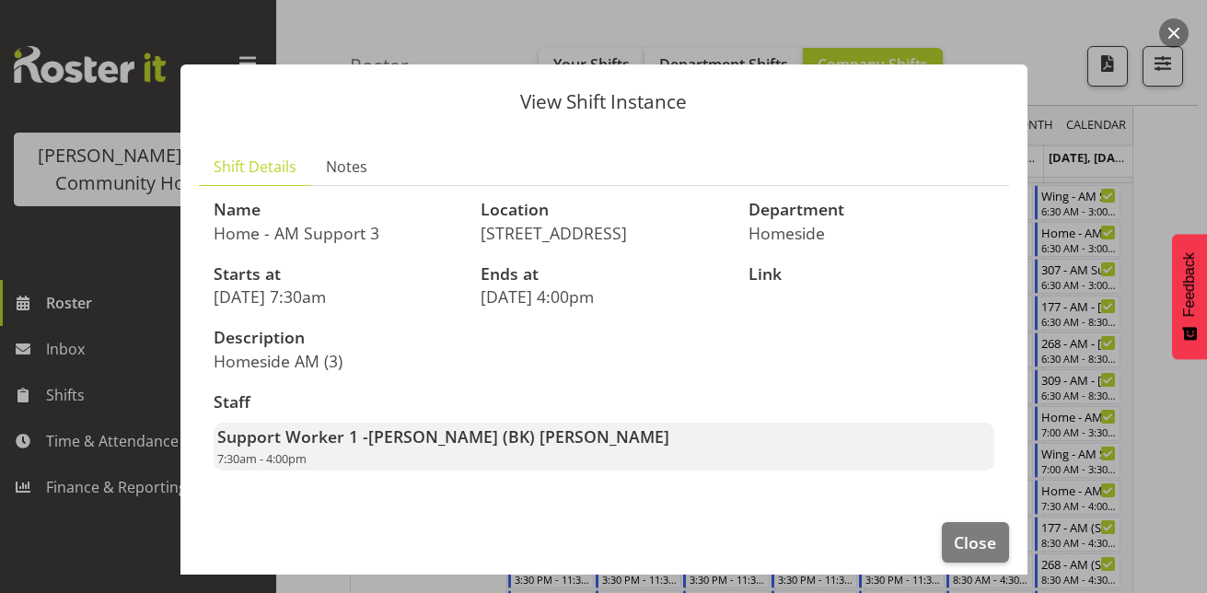
click at [1153, 229] on div at bounding box center [603, 296] width 1207 height 593
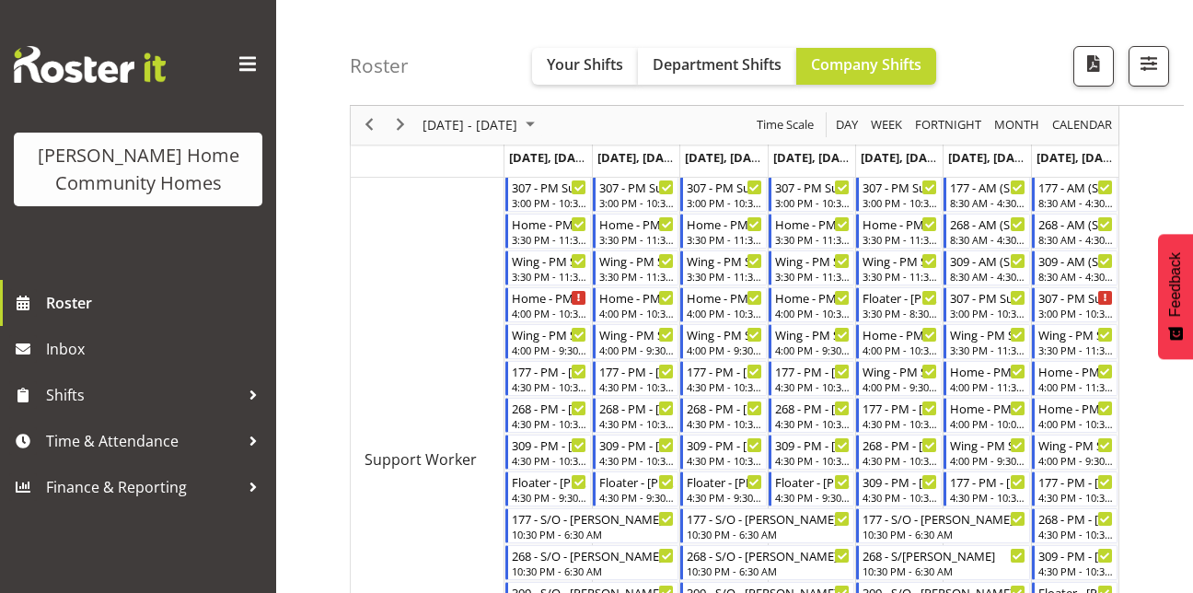
scroll to position [675, 0]
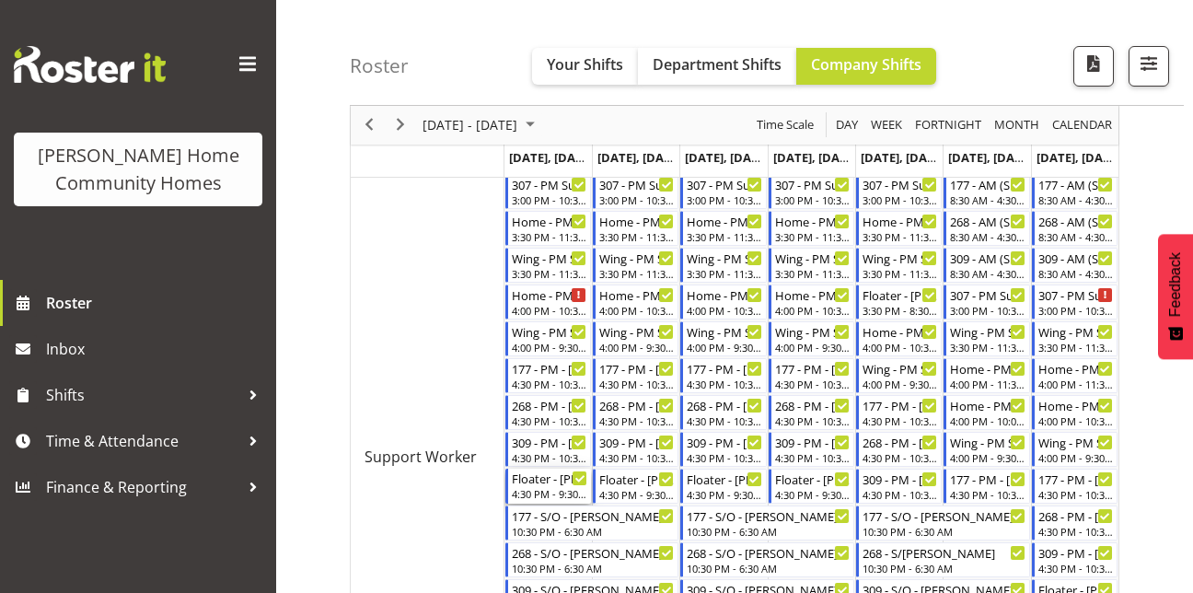
click at [562, 486] on div "Floater - [PERSON_NAME]" at bounding box center [549, 478] width 75 height 18
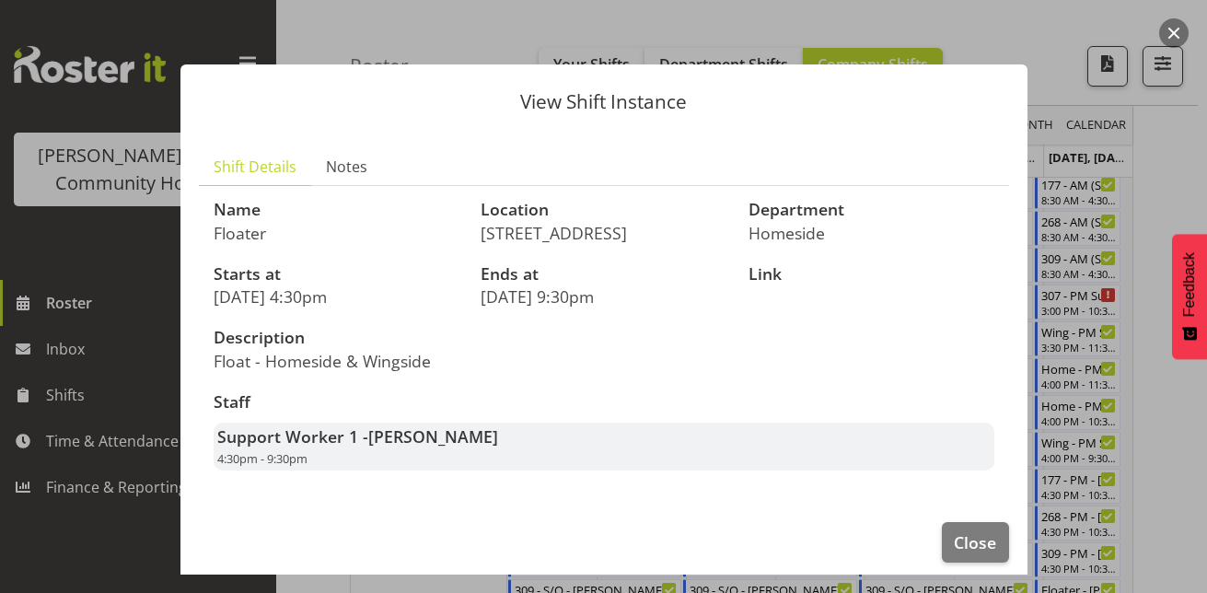
click at [1149, 211] on div at bounding box center [603, 296] width 1207 height 593
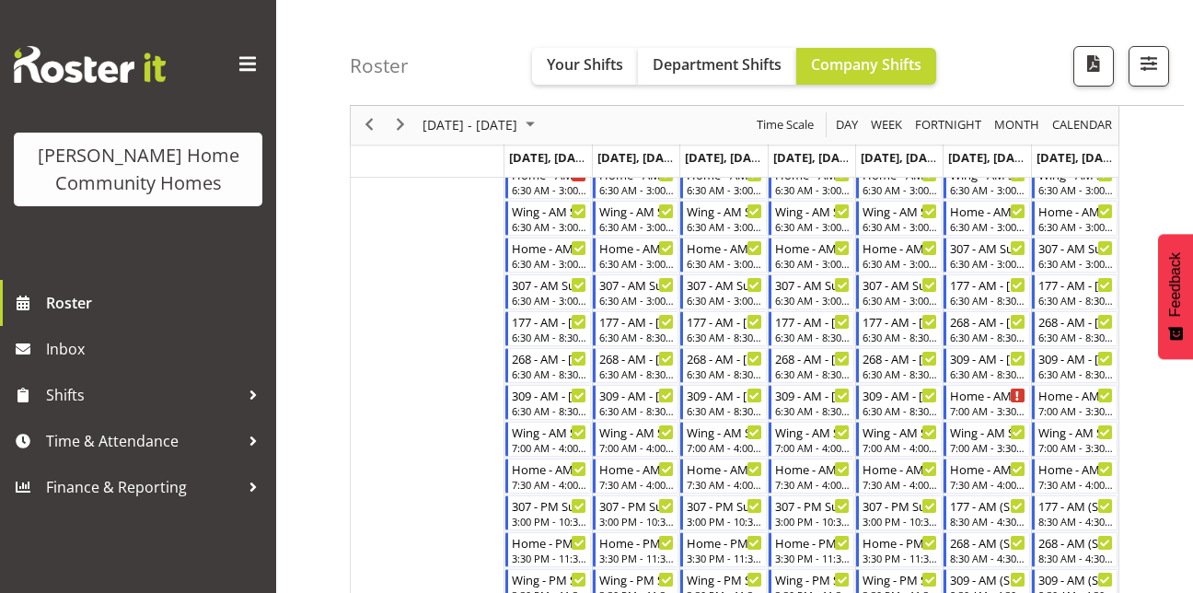
scroll to position [354, 0]
click at [985, 400] on div "Home - AM Support 1 - Unfilled" at bounding box center [987, 393] width 75 height 18
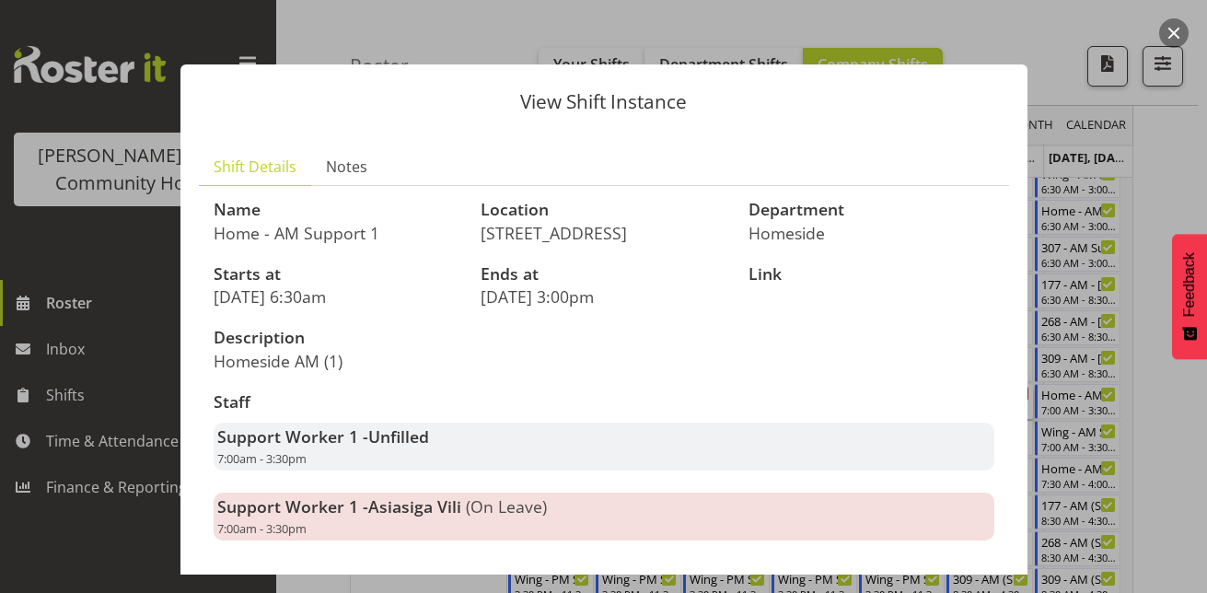
click at [1127, 247] on div at bounding box center [603, 296] width 1207 height 593
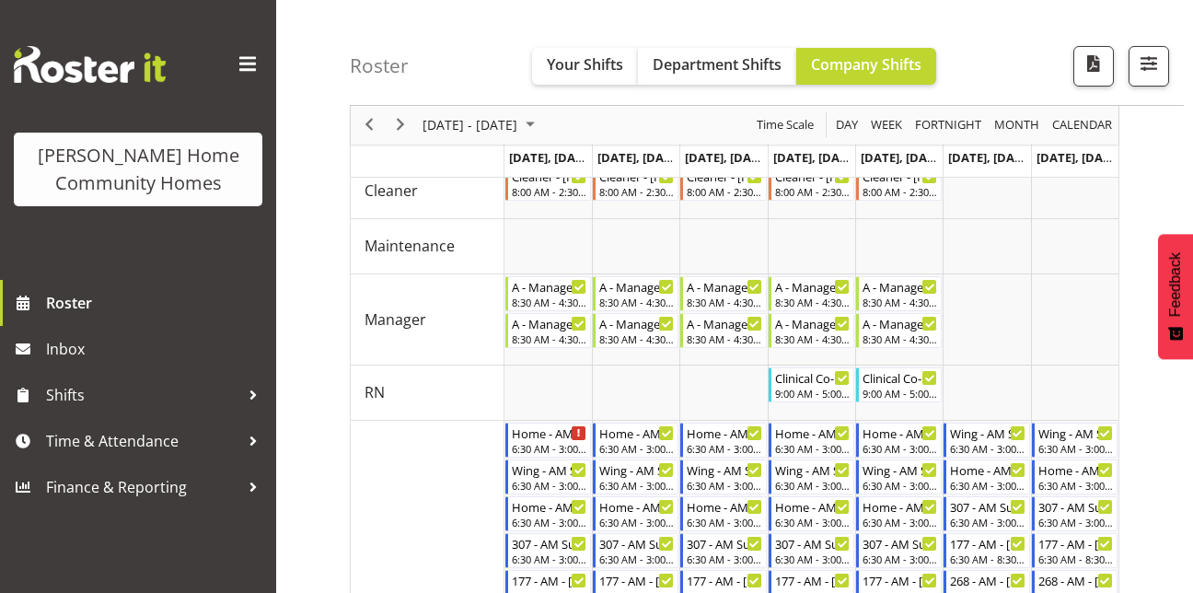
scroll to position [0, 0]
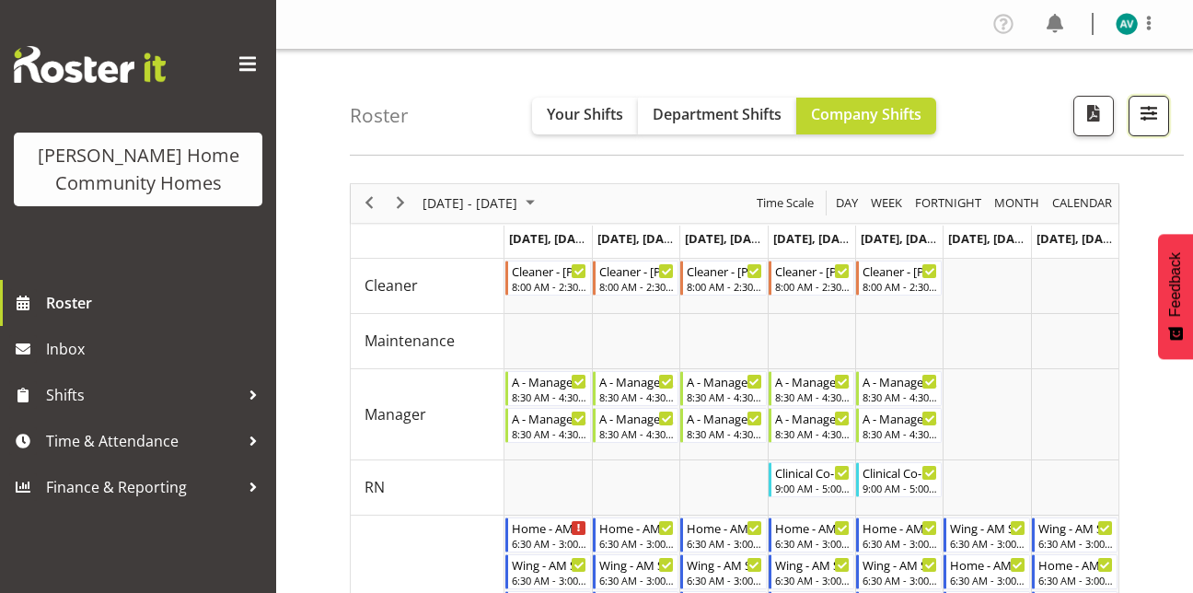
click at [1150, 123] on span "button" at bounding box center [1149, 113] width 24 height 24
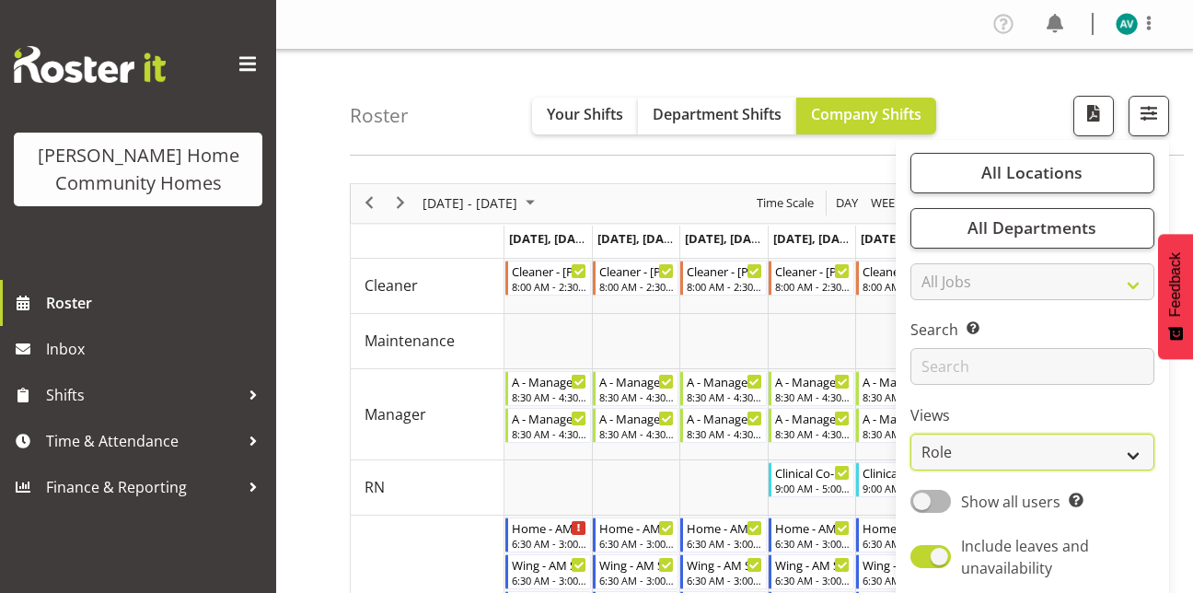
click at [933, 453] on select "Staff Role Shift - Horizontal Shift - Vertical Staff - Location" at bounding box center [1032, 452] width 244 height 37
click at [911, 434] on select "Staff Role Shift - Horizontal Shift - Vertical Staff - Location" at bounding box center [1032, 452] width 244 height 37
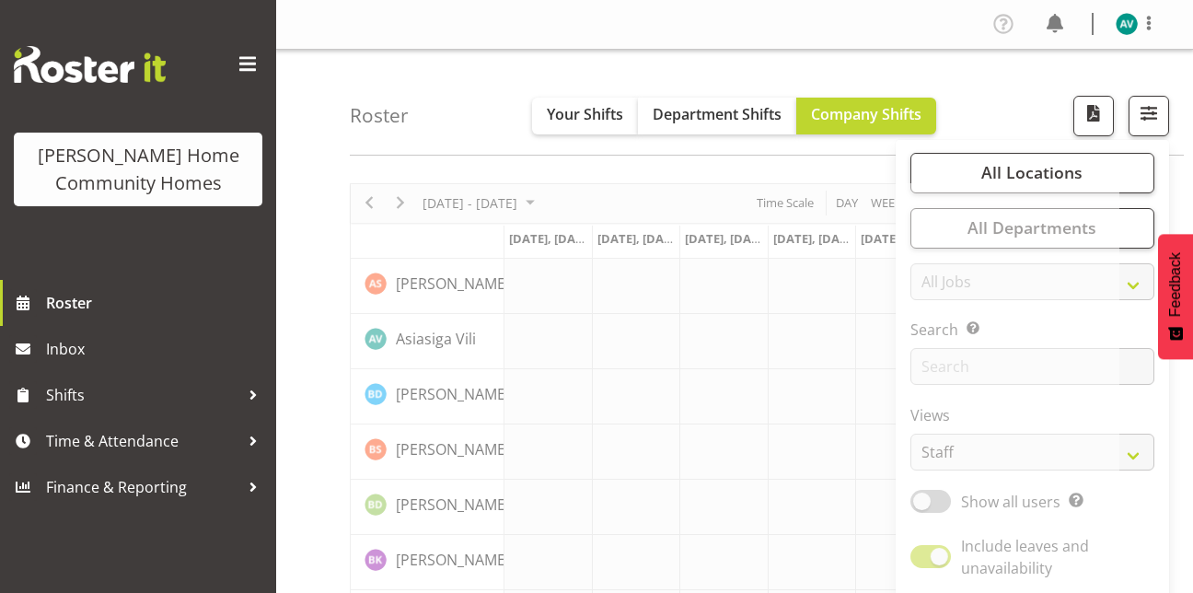
click at [1026, 94] on div "Roster Your Shifts Department Shifts Company Shifts All Locations Clear [STREET…" at bounding box center [767, 103] width 834 height 106
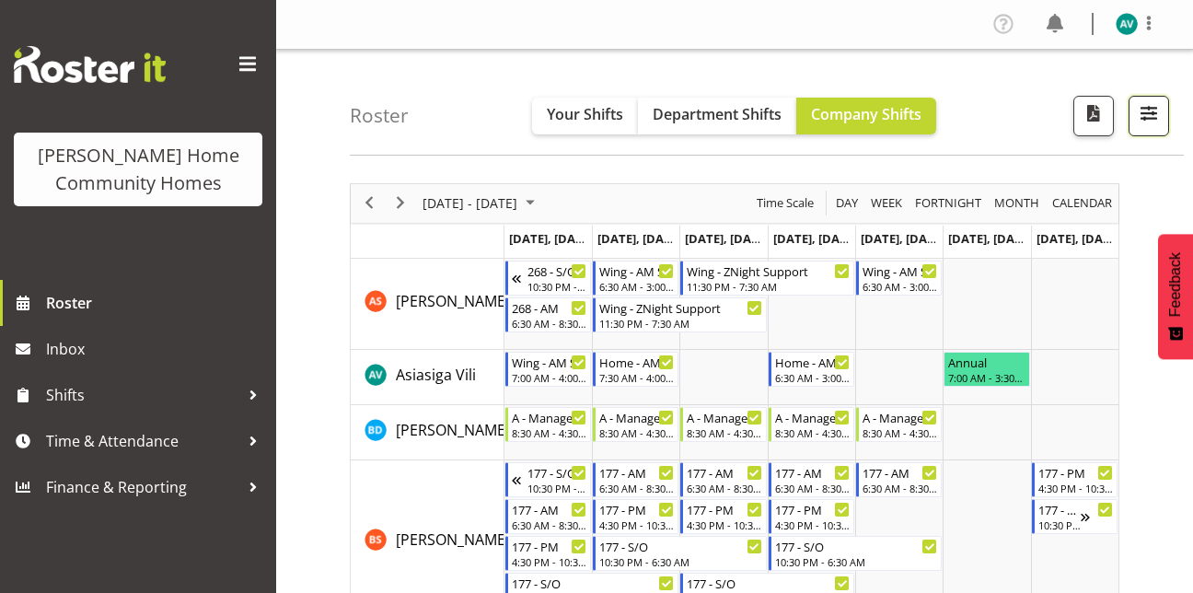
click at [1136, 128] on button "button" at bounding box center [1149, 116] width 41 height 41
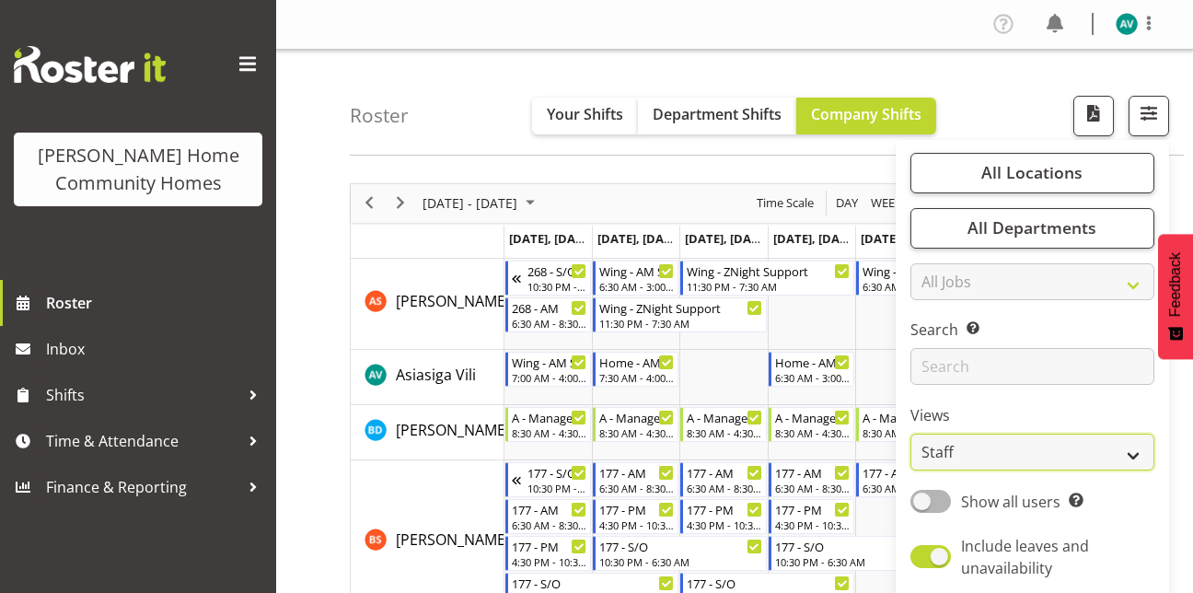
click at [922, 456] on select "Staff Role Shift - Horizontal Shift - Vertical Staff - Location" at bounding box center [1032, 452] width 244 height 37
select select "role"
click at [911, 434] on select "Staff Role Shift - Horizontal Shift - Vertical Staff - Location" at bounding box center [1032, 452] width 244 height 37
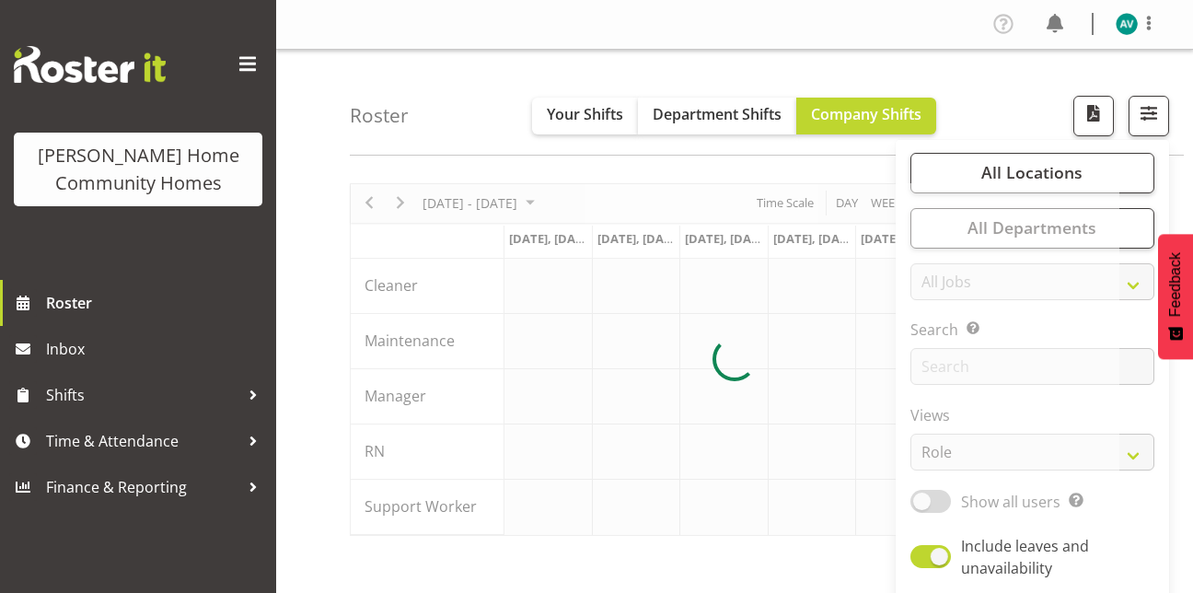
click at [1002, 97] on div "Roster Your Shifts Department Shifts Company Shifts All Locations Clear [STREET…" at bounding box center [767, 103] width 834 height 106
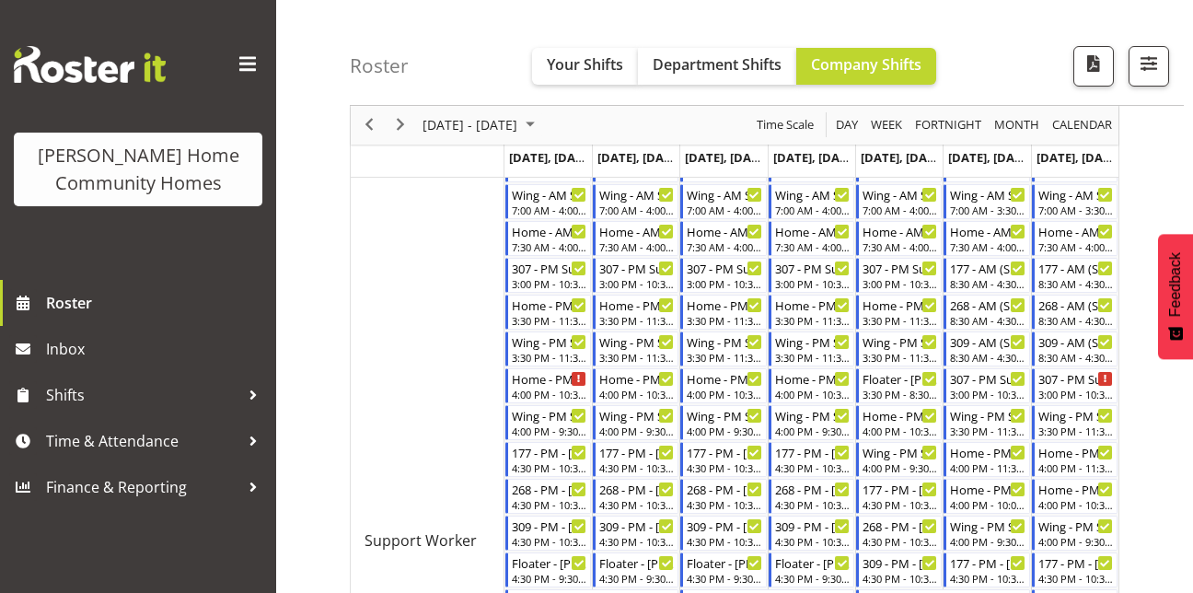
scroll to position [592, 0]
click at [376, 132] on span "Previous" at bounding box center [369, 125] width 22 height 23
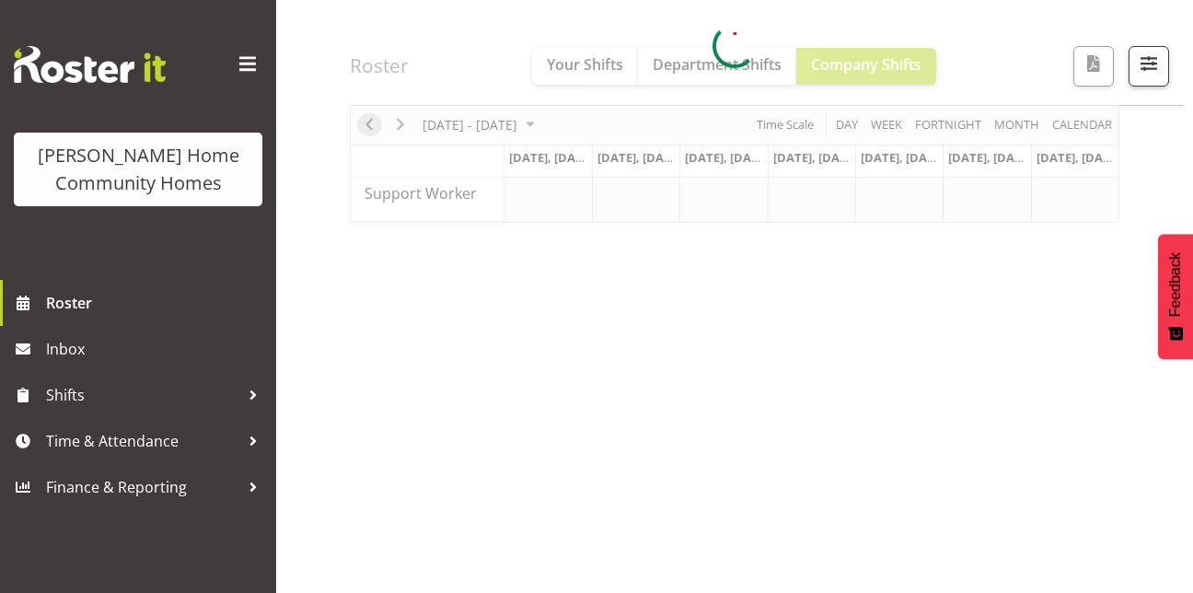
scroll to position [313, 0]
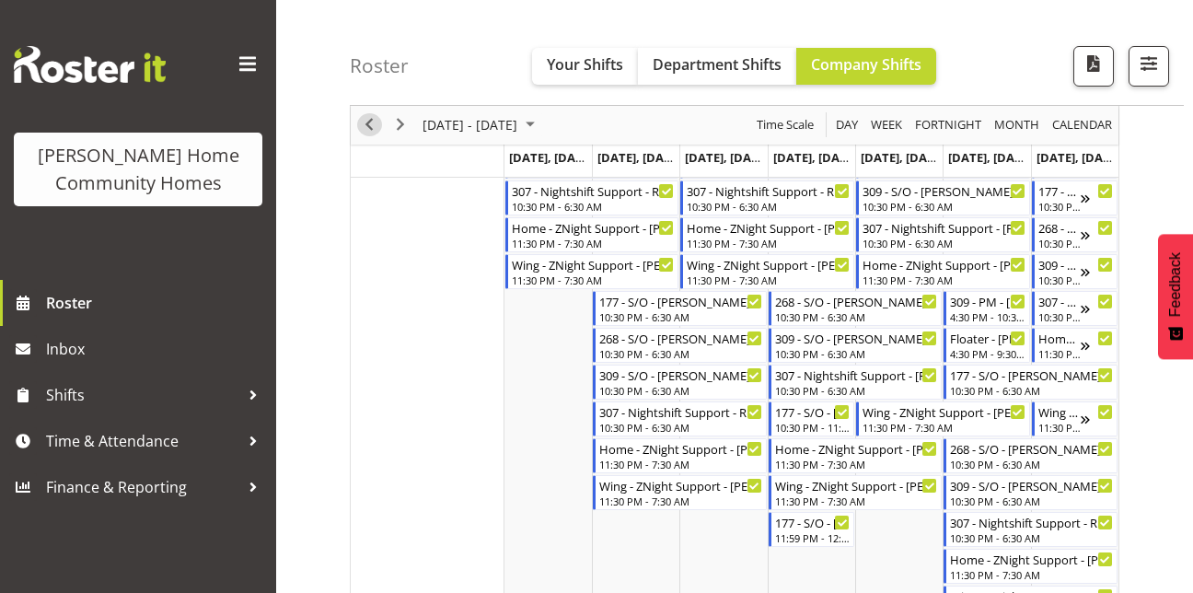
scroll to position [1111, 0]
click at [373, 132] on span "Previous" at bounding box center [369, 125] width 22 height 23
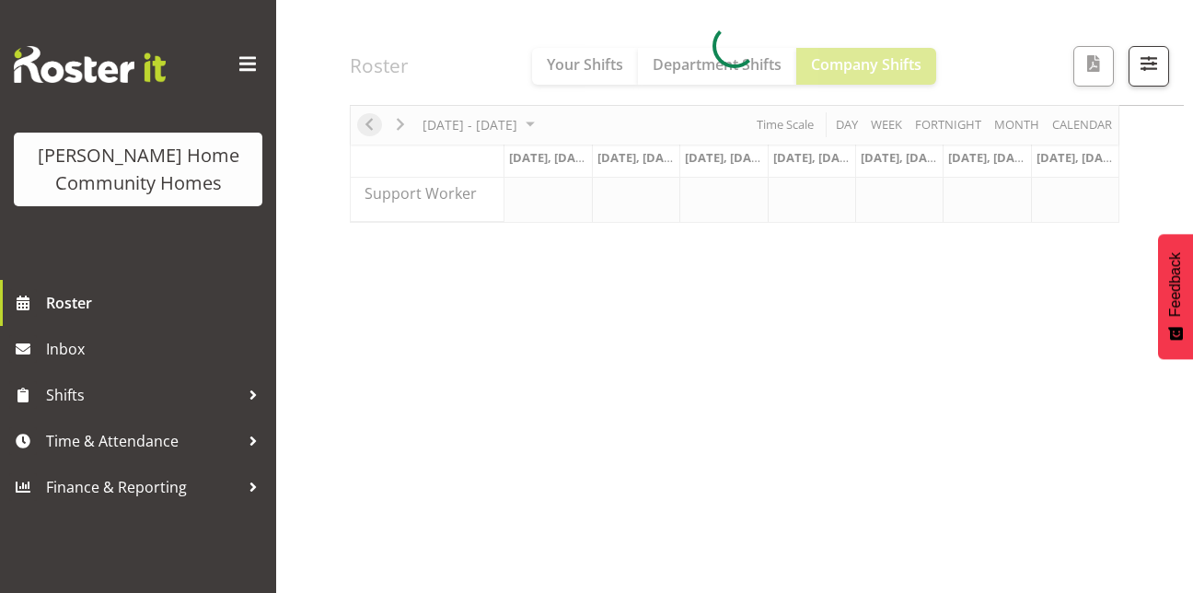
scroll to position [313, 0]
click at [682, 223] on div at bounding box center [735, 46] width 770 height 353
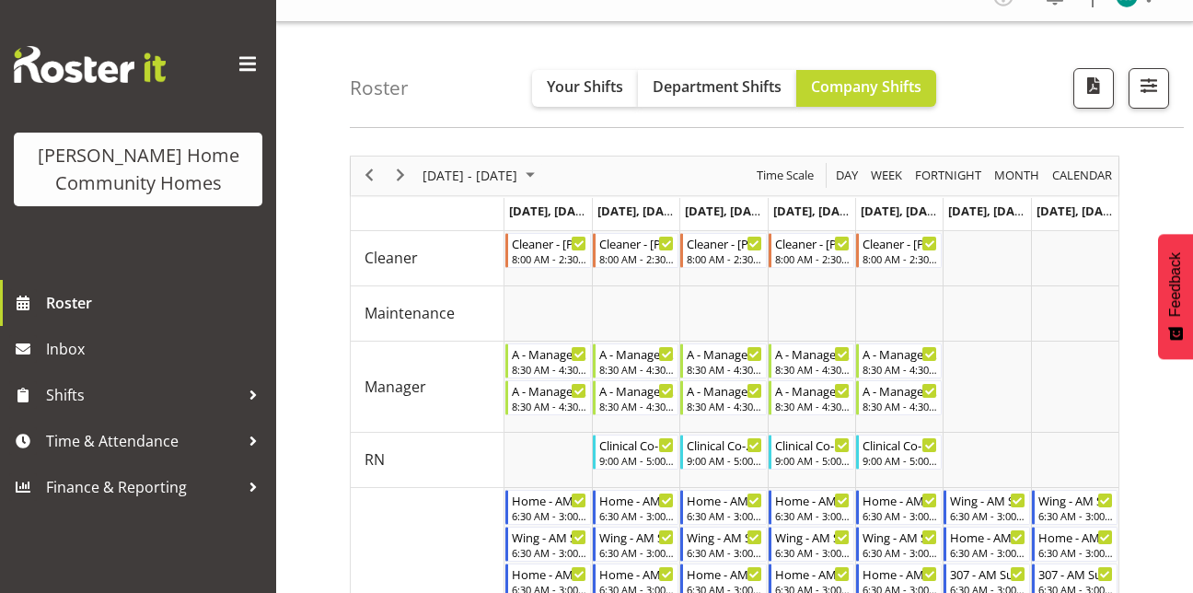
scroll to position [27, 0]
click at [366, 185] on span "Previous" at bounding box center [369, 176] width 22 height 23
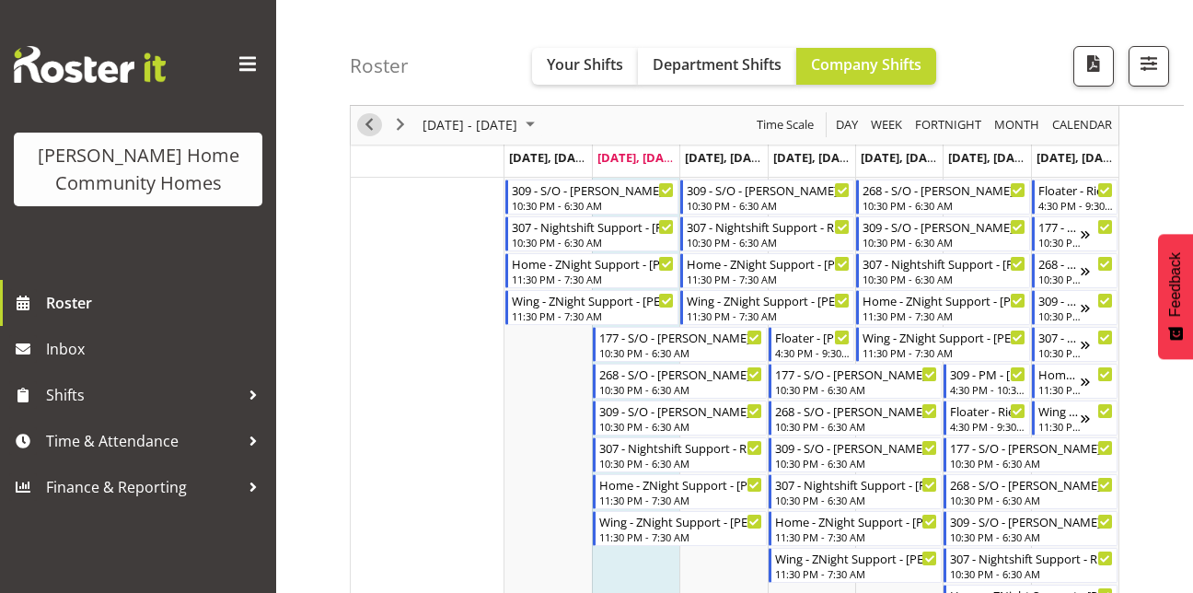
scroll to position [1170, 0]
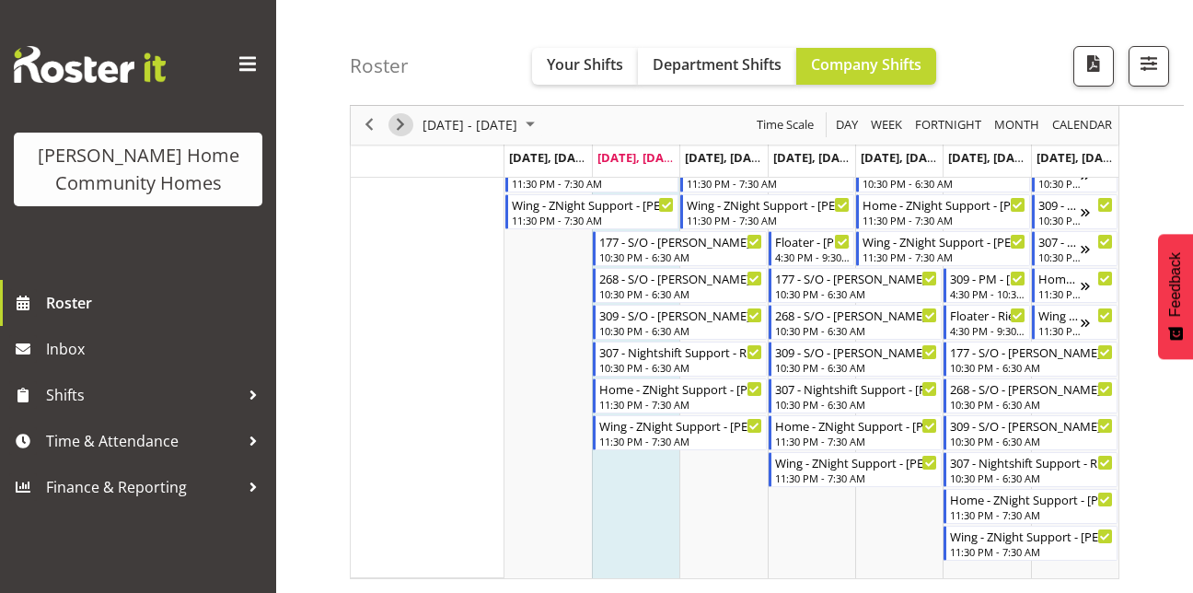
click at [397, 128] on span "Next" at bounding box center [400, 125] width 22 height 23
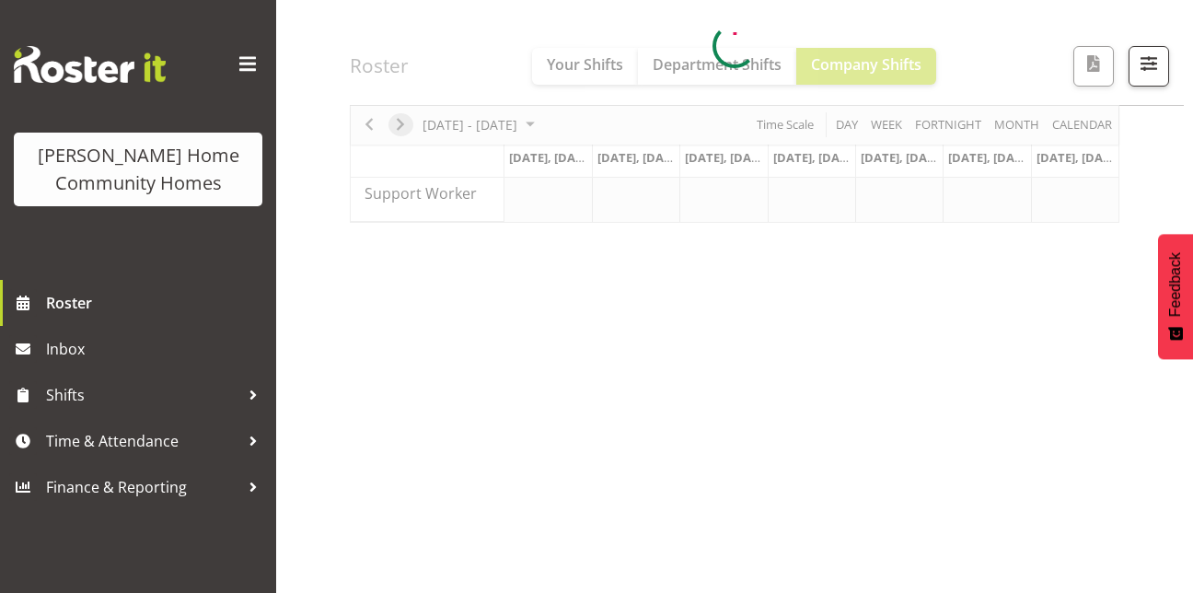
scroll to position [313, 0]
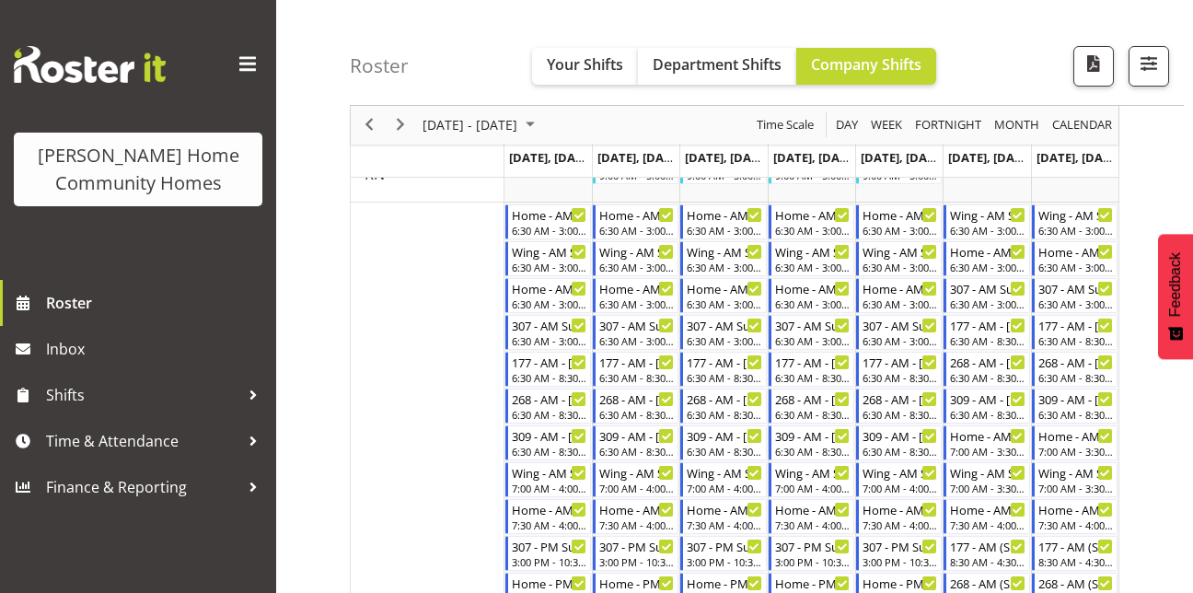
scroll to position [1170, 0]
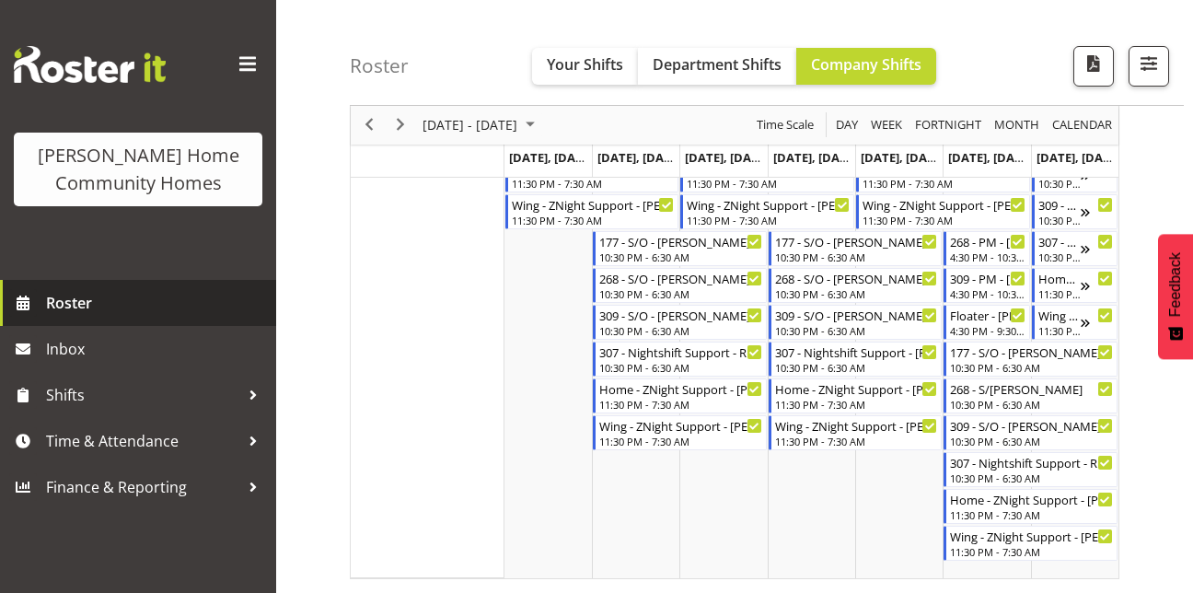
click at [91, 290] on span "Roster" at bounding box center [156, 303] width 221 height 28
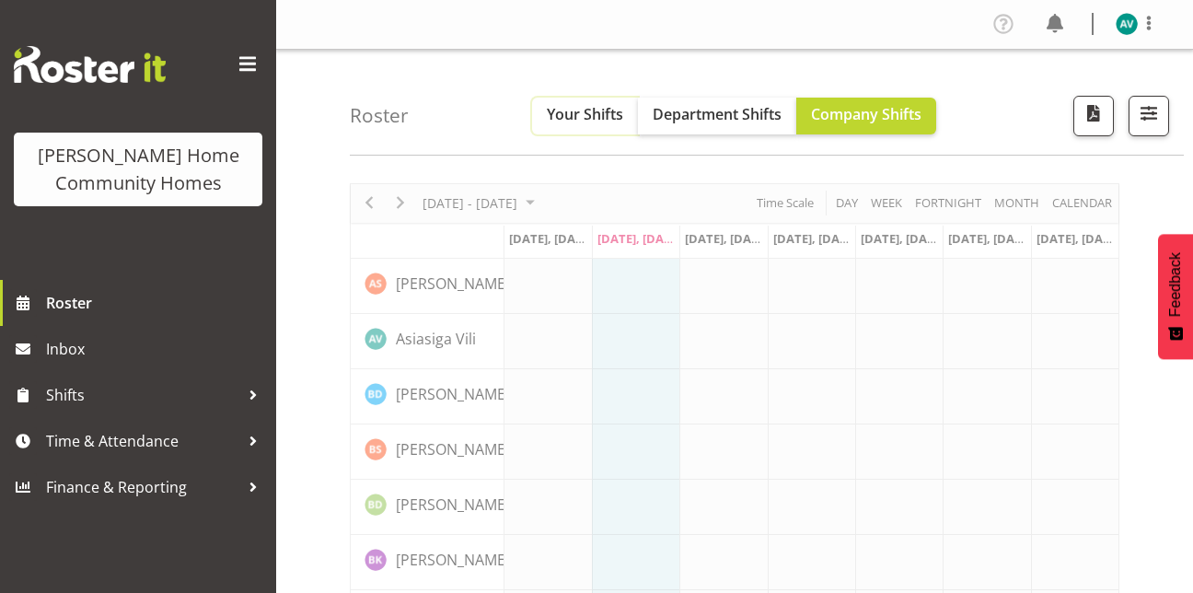
click at [557, 118] on span "Your Shifts" at bounding box center [585, 114] width 76 height 20
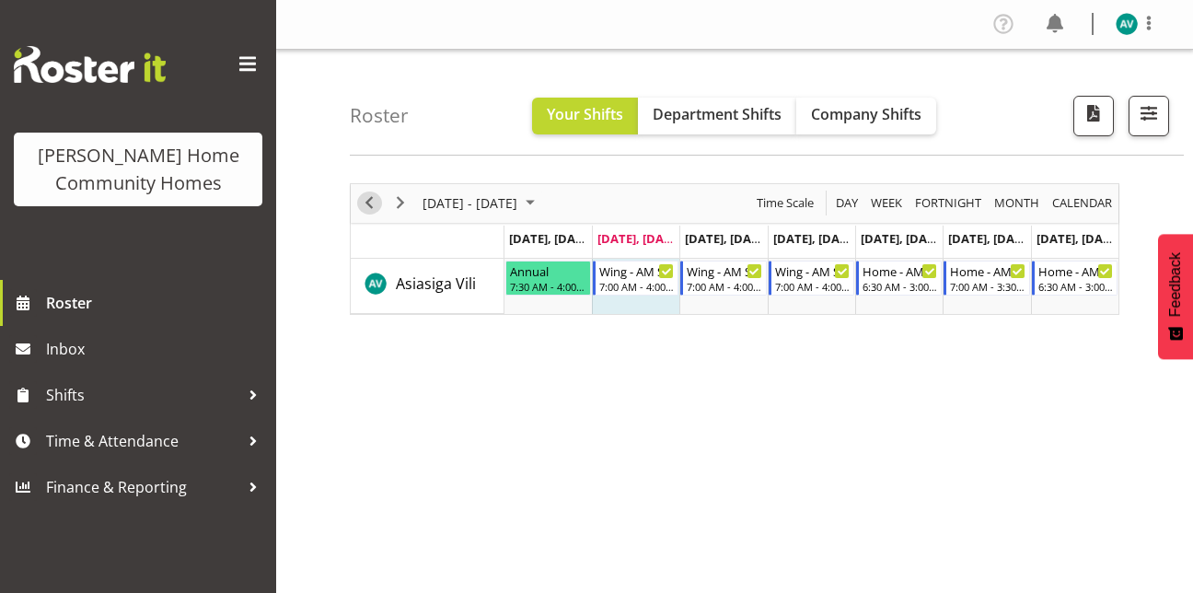
click at [377, 204] on span "Previous" at bounding box center [369, 202] width 22 height 23
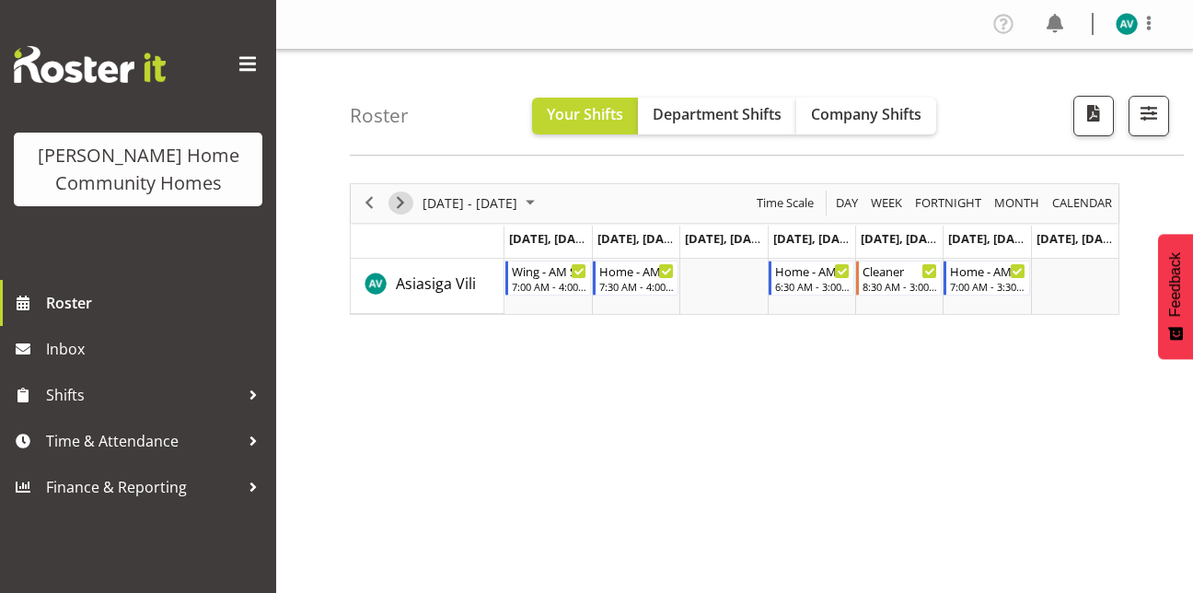
click at [407, 210] on span "Next" at bounding box center [400, 202] width 22 height 23
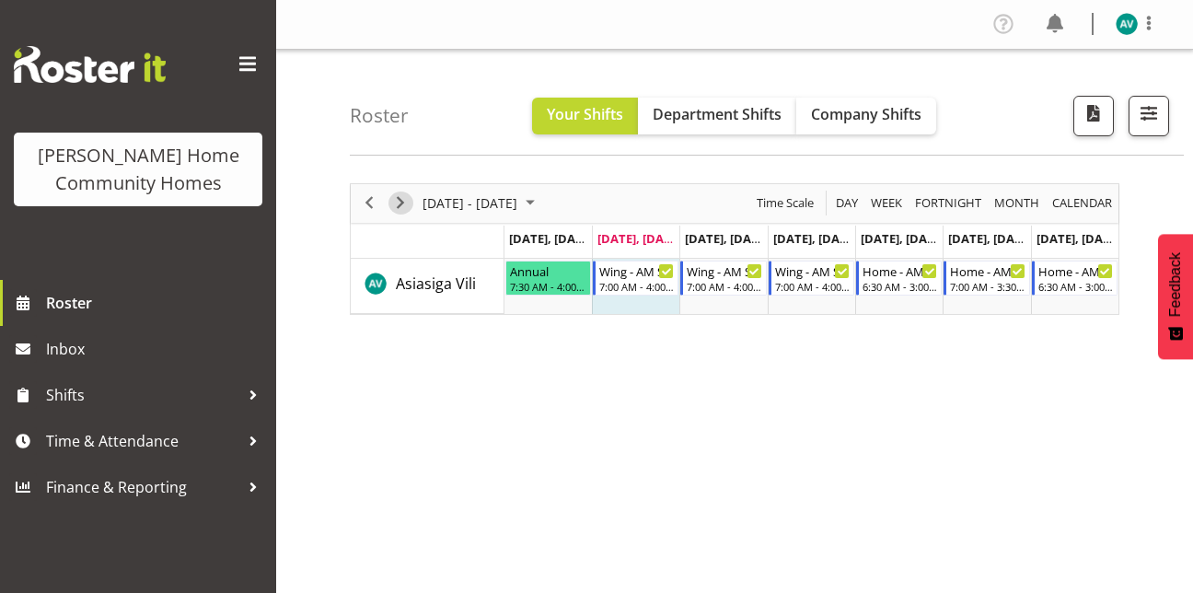
click at [404, 209] on span "Next" at bounding box center [400, 202] width 22 height 23
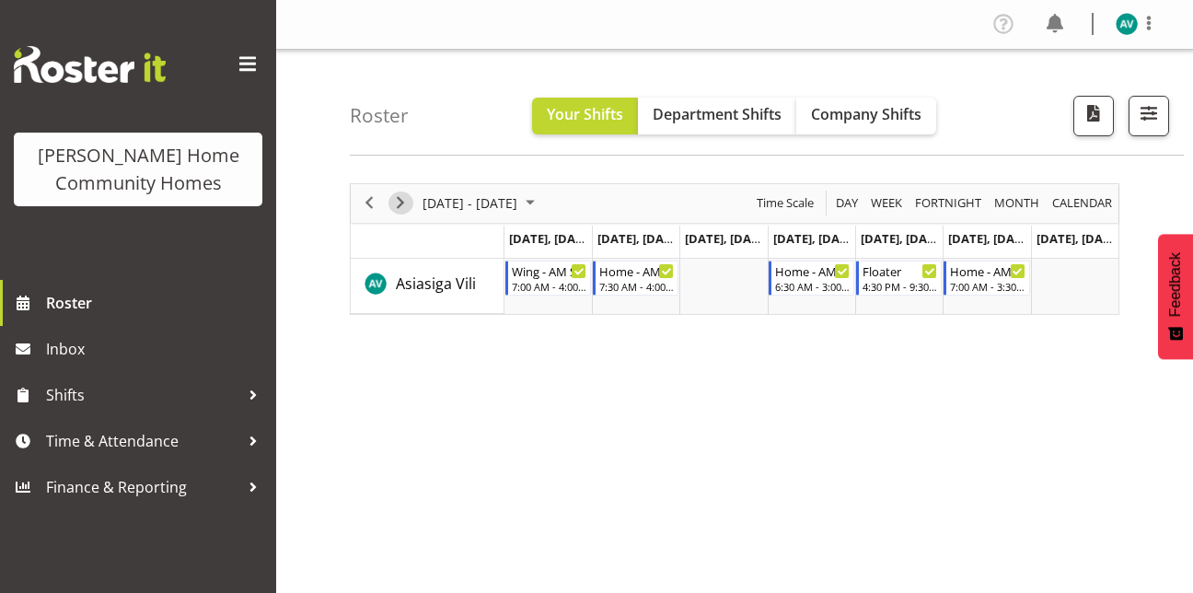
click at [397, 204] on span "Next" at bounding box center [400, 202] width 22 height 23
click at [409, 212] on span "Next" at bounding box center [400, 202] width 22 height 23
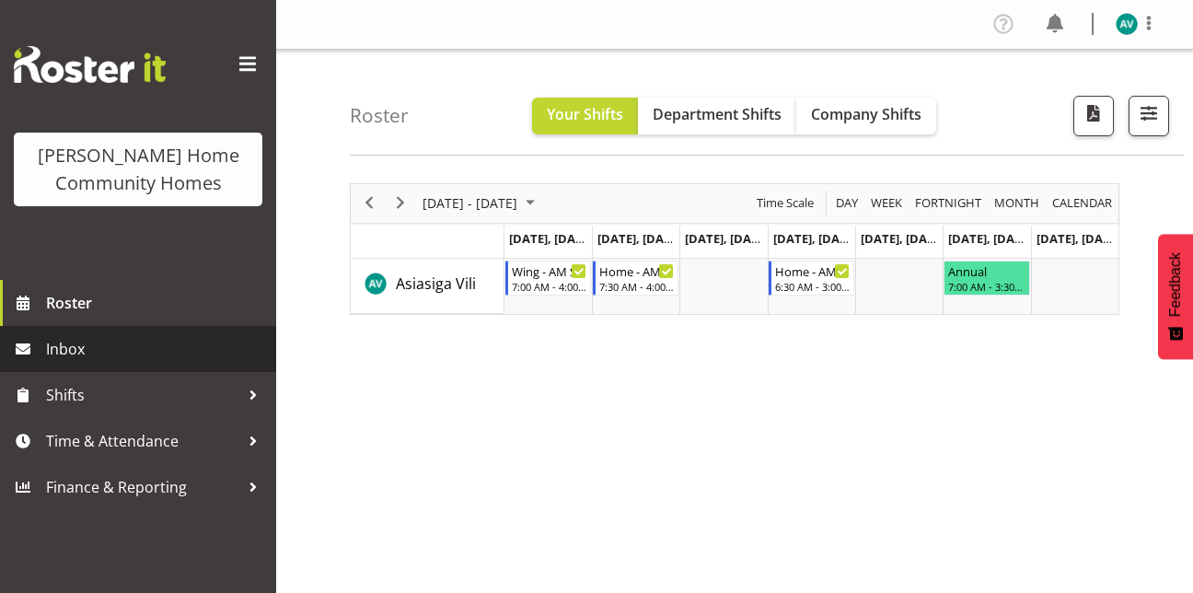
click at [131, 345] on span "Inbox" at bounding box center [156, 349] width 221 height 28
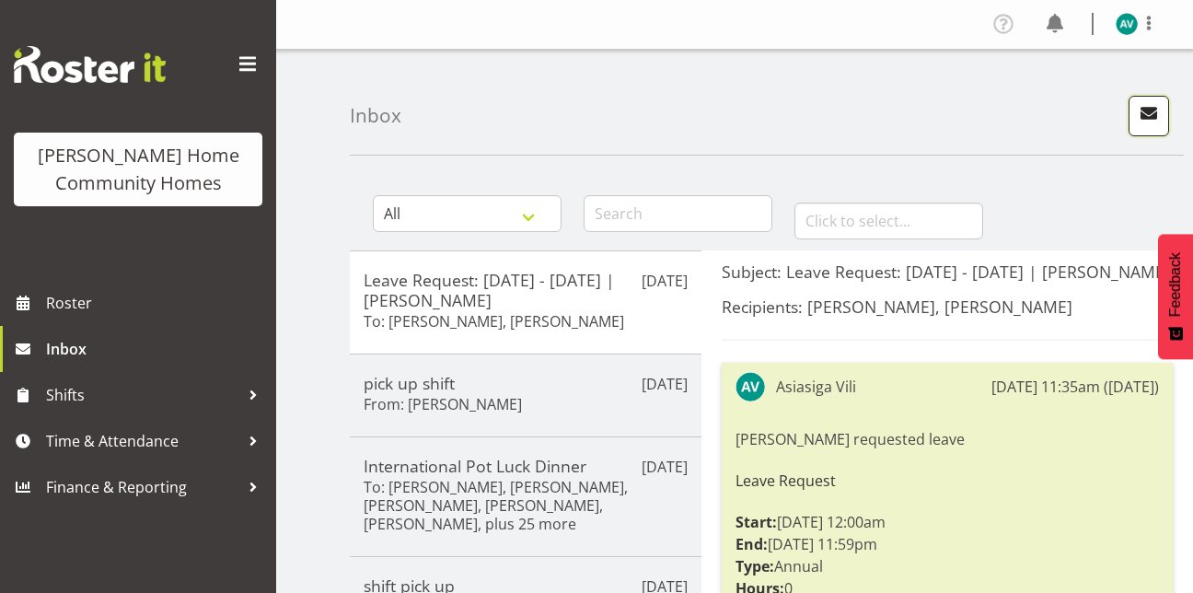
click at [1148, 118] on span "button" at bounding box center [1149, 113] width 24 height 24
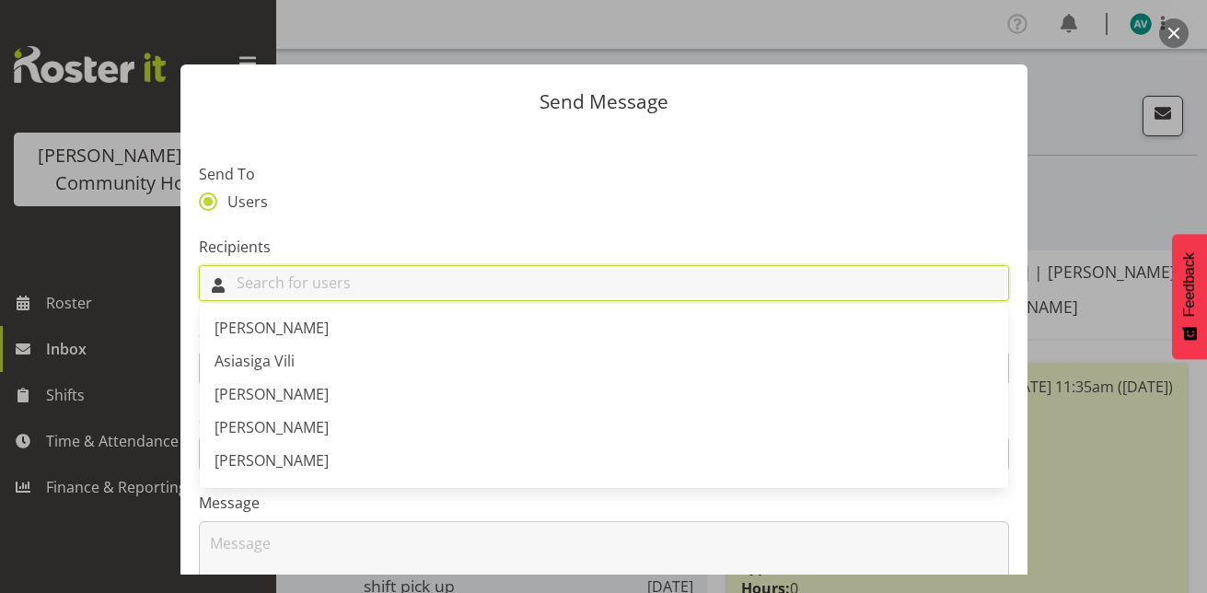
click at [495, 288] on input "text" at bounding box center [604, 283] width 808 height 29
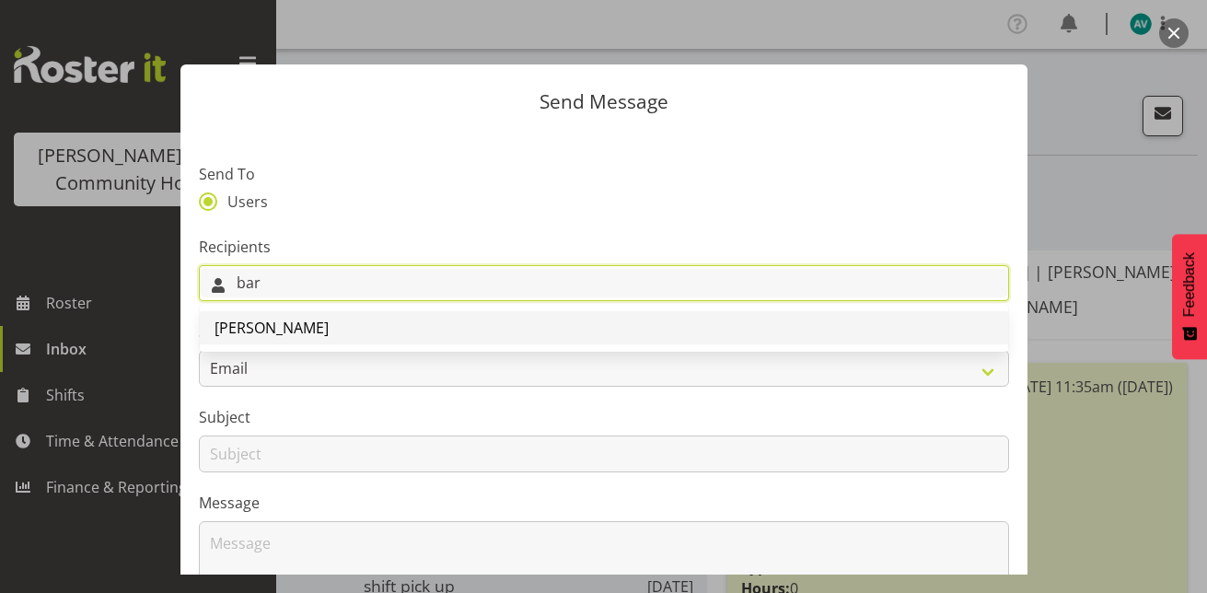
type input "bar"
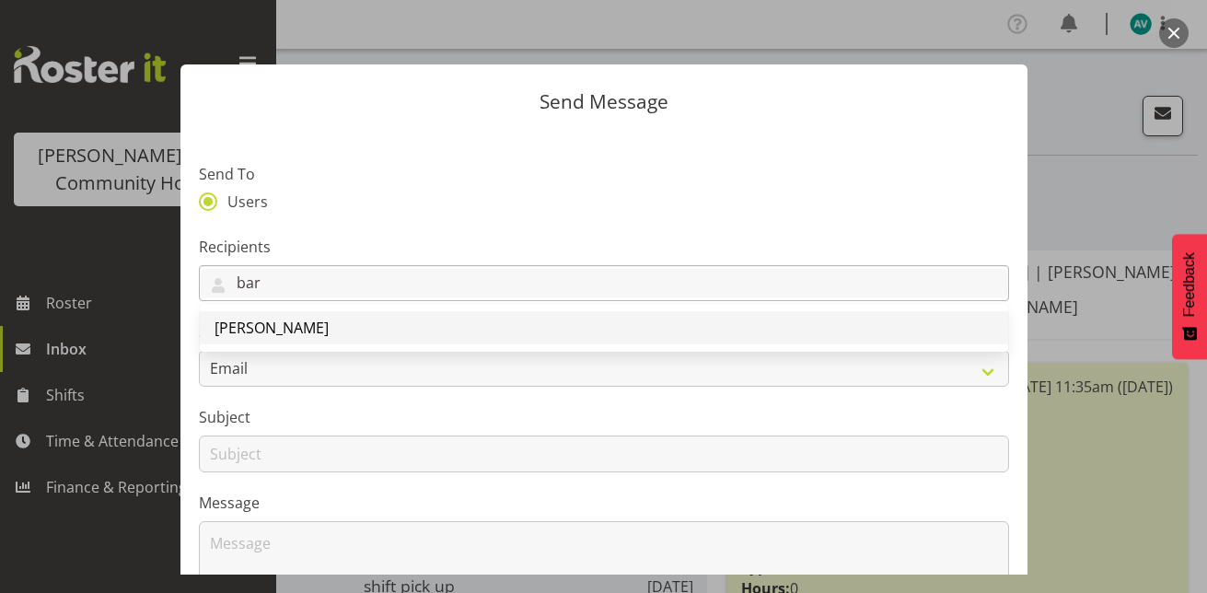
click at [431, 319] on link "[PERSON_NAME]" at bounding box center [604, 327] width 808 height 33
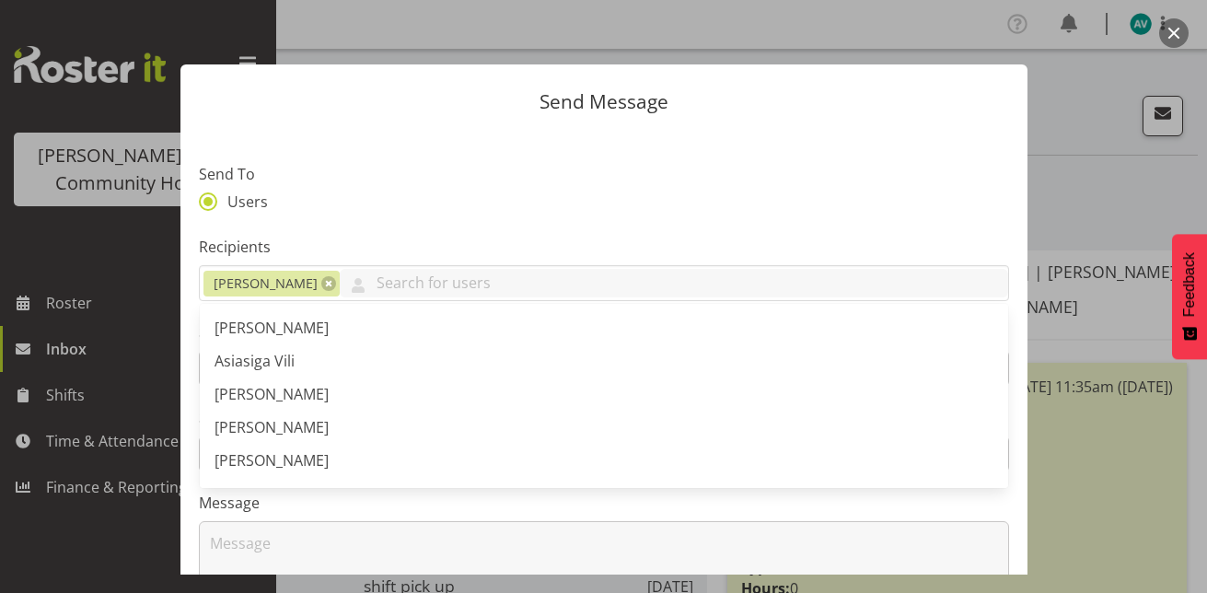
click at [642, 158] on section "Send To Users Recipients Barbara Dunlop Arshdeep Singh Asiasiga Vili Barbara Du…" at bounding box center [603, 474] width 847 height 689
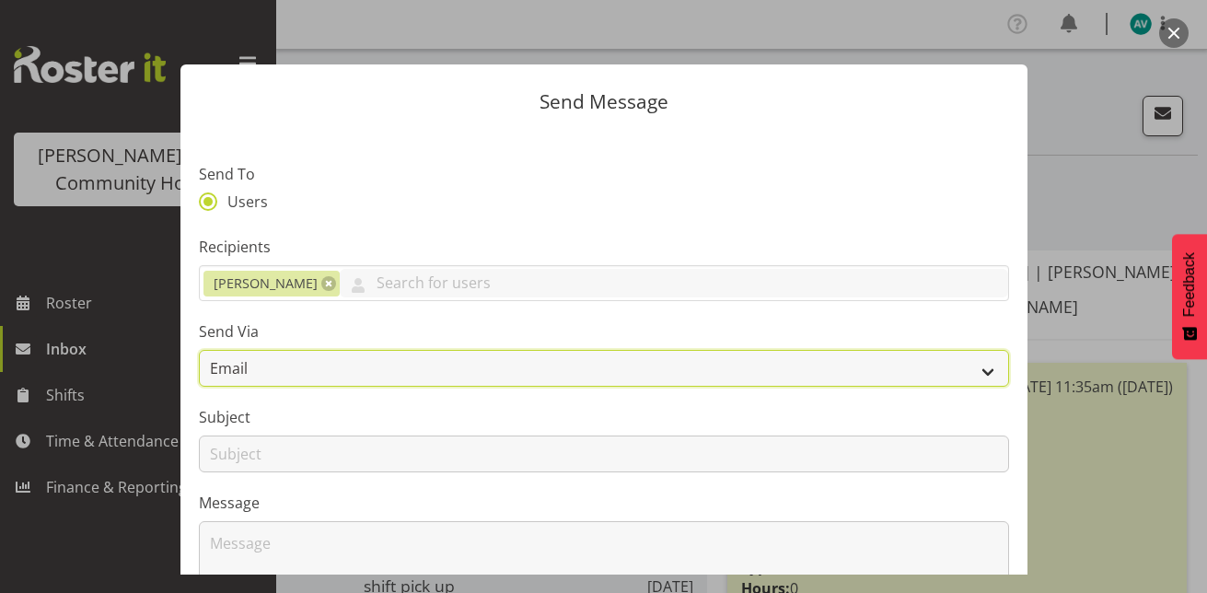
click at [333, 361] on select "Email" at bounding box center [604, 368] width 810 height 37
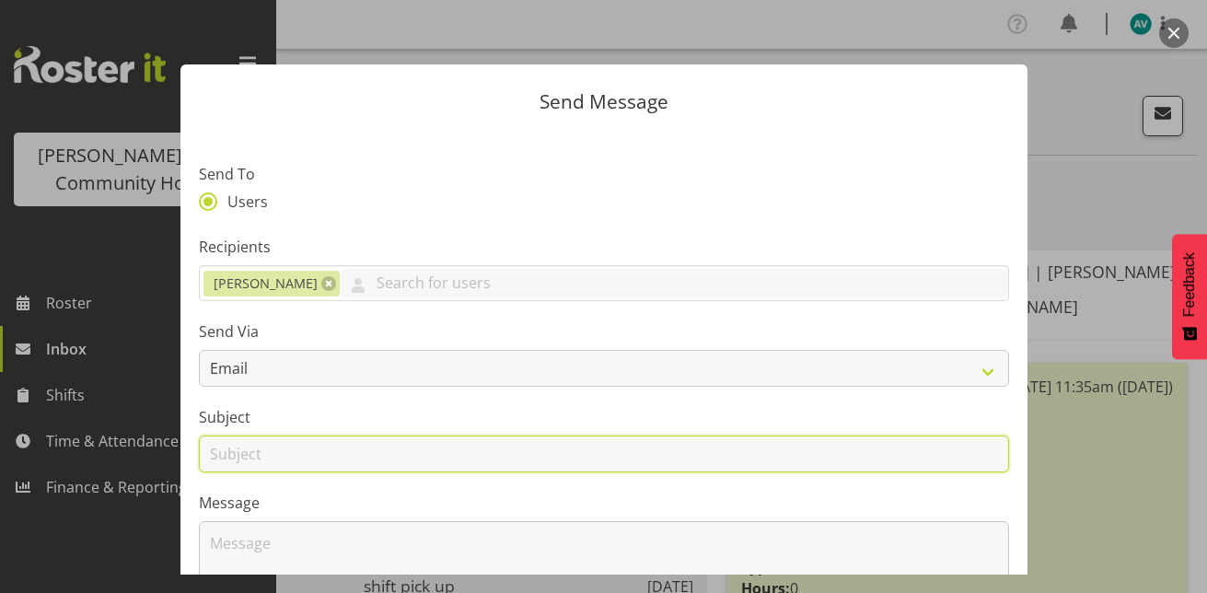
click at [276, 455] on input "text" at bounding box center [604, 453] width 810 height 37
type input "pick up shift."
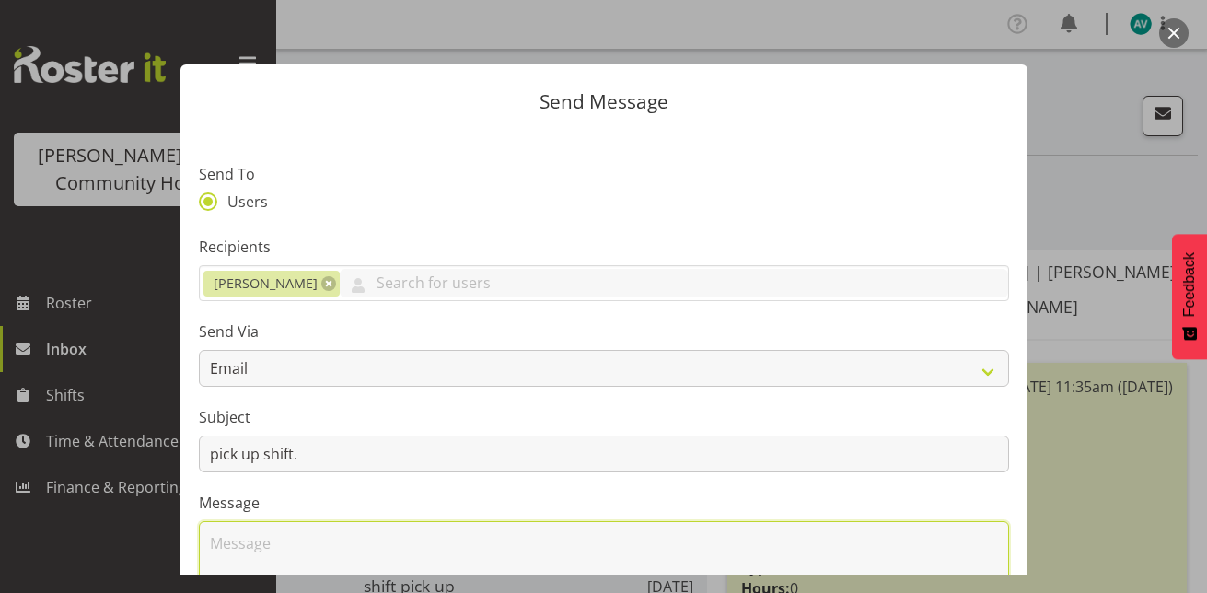
click at [347, 538] on textarea at bounding box center [604, 580] width 810 height 118
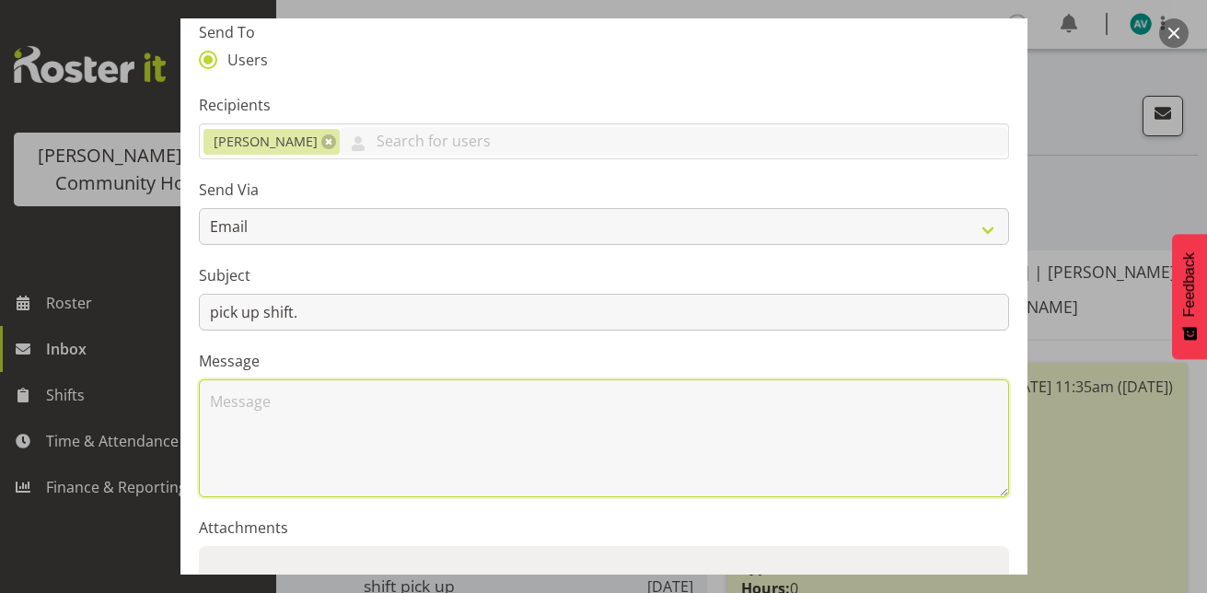
scroll to position [145, 0]
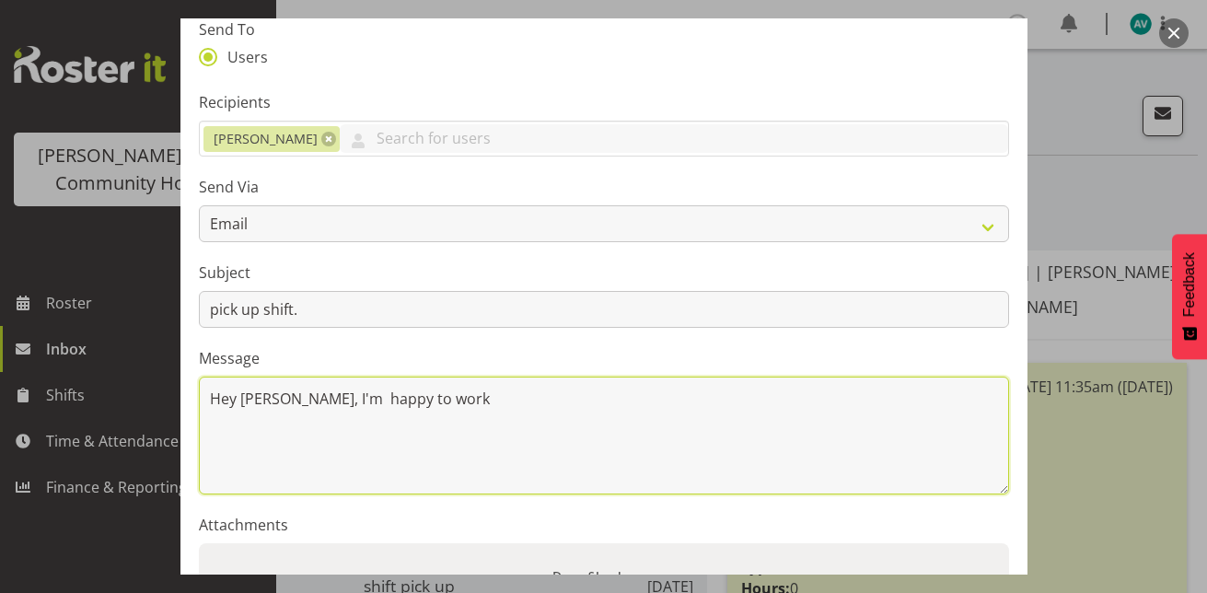
click at [424, 400] on textarea "Hey barb, I'm happy to work" at bounding box center [604, 436] width 810 height 118
click at [433, 401] on textarea "Hey barb, I'm happy to work 4-1" at bounding box center [604, 436] width 810 height 118
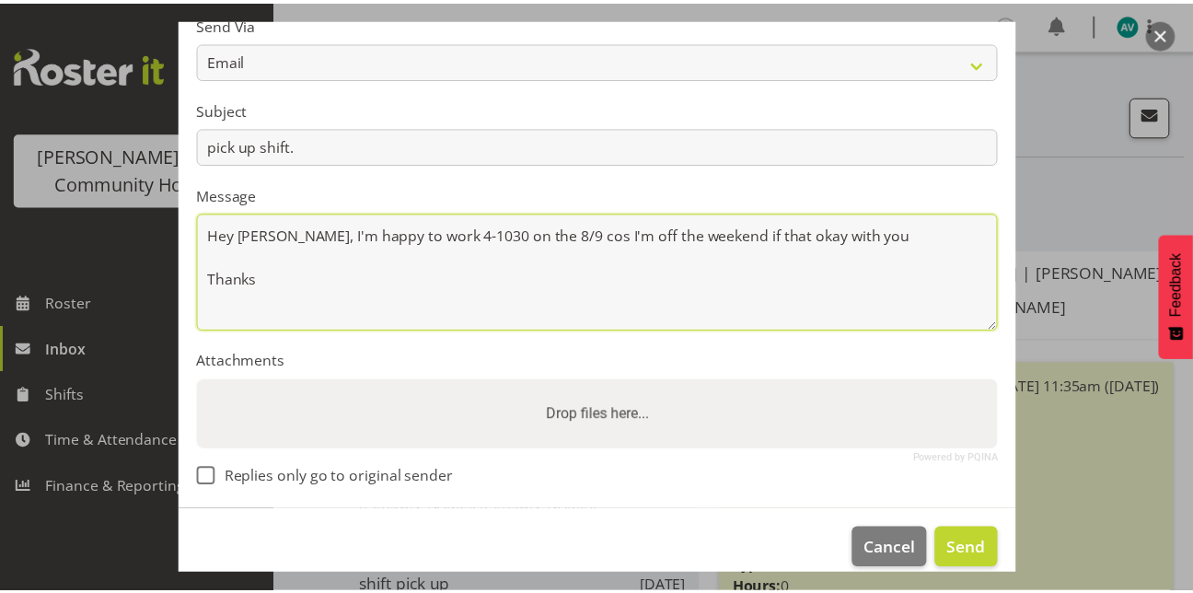
scroll to position [330, 0]
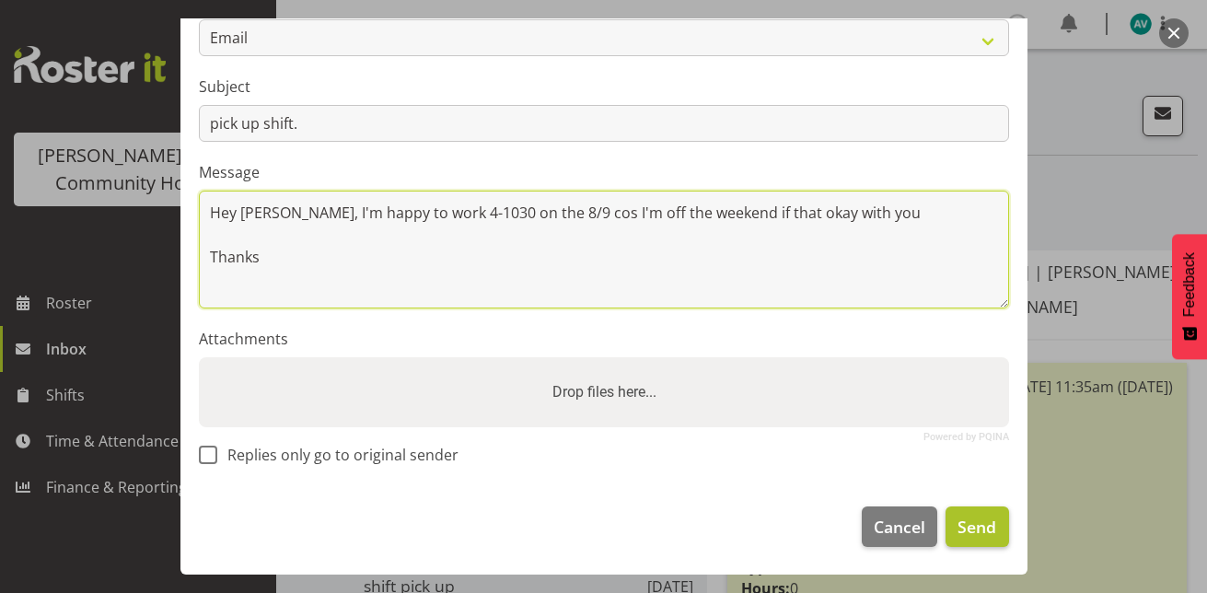
type textarea "Hey barb, I'm happy to work 4-1030 on the 8/9 cos I'm off the weekend if that o…"
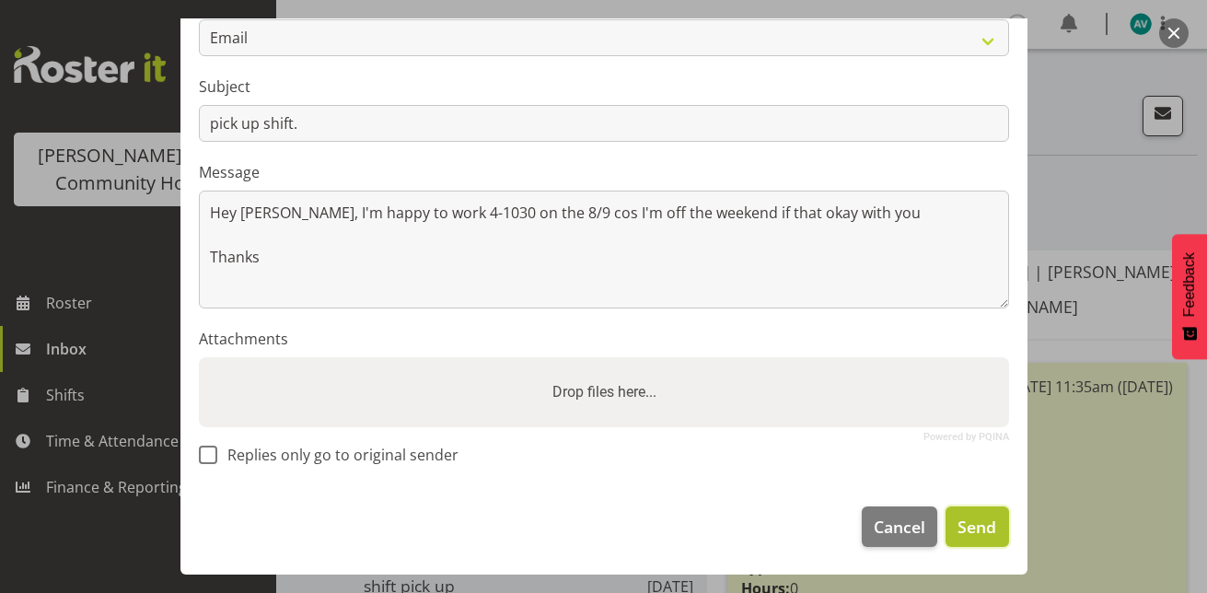
click at [961, 522] on span "Send" at bounding box center [976, 527] width 39 height 24
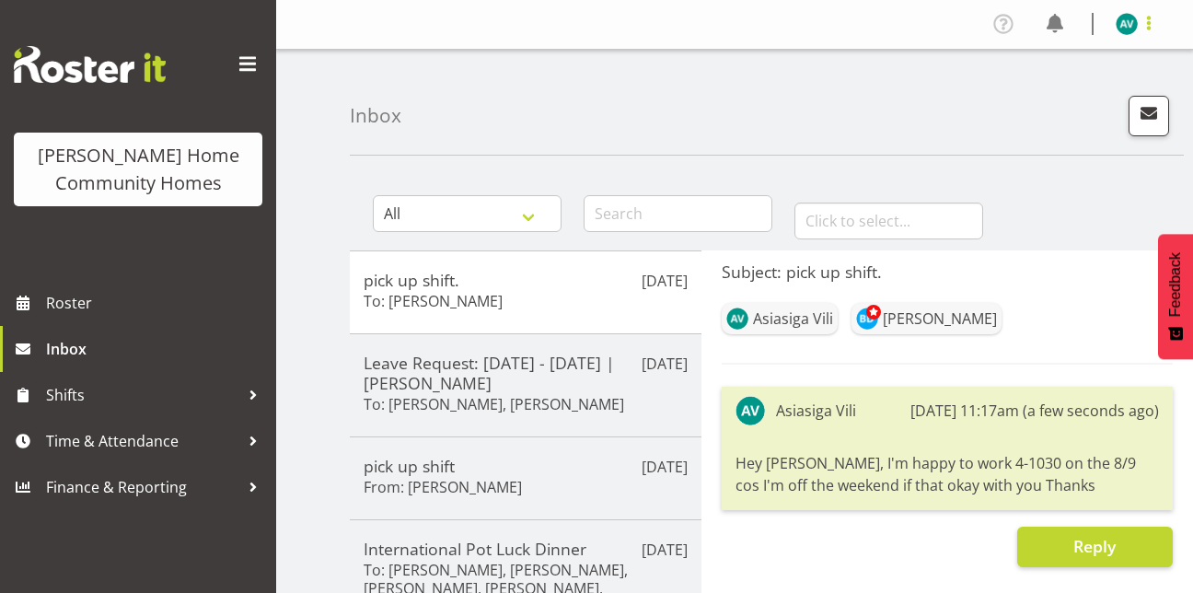
click at [1143, 20] on span at bounding box center [1149, 23] width 22 height 22
click at [1046, 102] on link "Log Out" at bounding box center [1071, 96] width 177 height 33
